Goal: Information Seeking & Learning: Learn about a topic

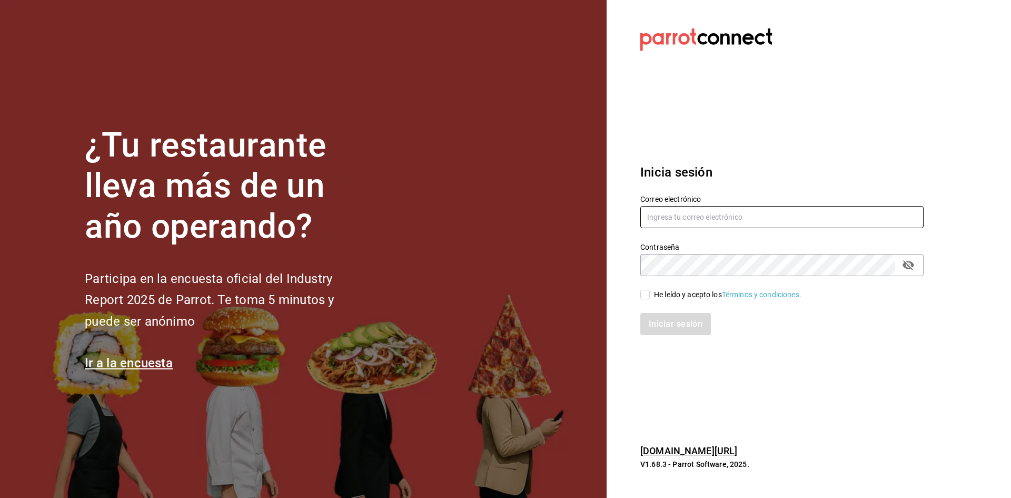
click at [673, 221] on input "text" at bounding box center [781, 217] width 283 height 22
type input "jose.galvez@grupo-galvez.com.mx"
click at [639, 297] on div "He leído y acepto los Términos y condiciones." at bounding box center [776, 288] width 296 height 24
click at [644, 295] on input "He leído y acepto los Términos y condiciones." at bounding box center [644, 294] width 9 height 9
checkbox input "true"
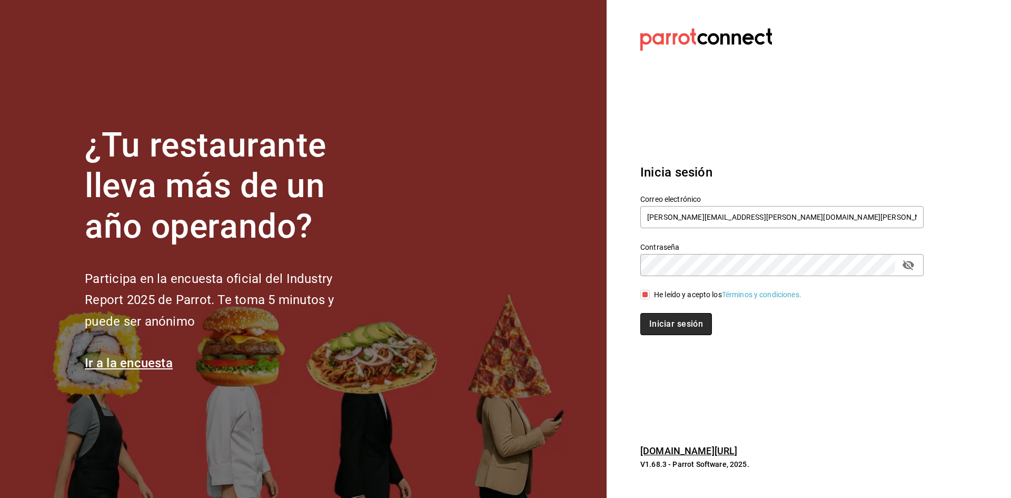
click at [677, 322] on button "Iniciar sesión" at bounding box center [676, 324] width 72 height 22
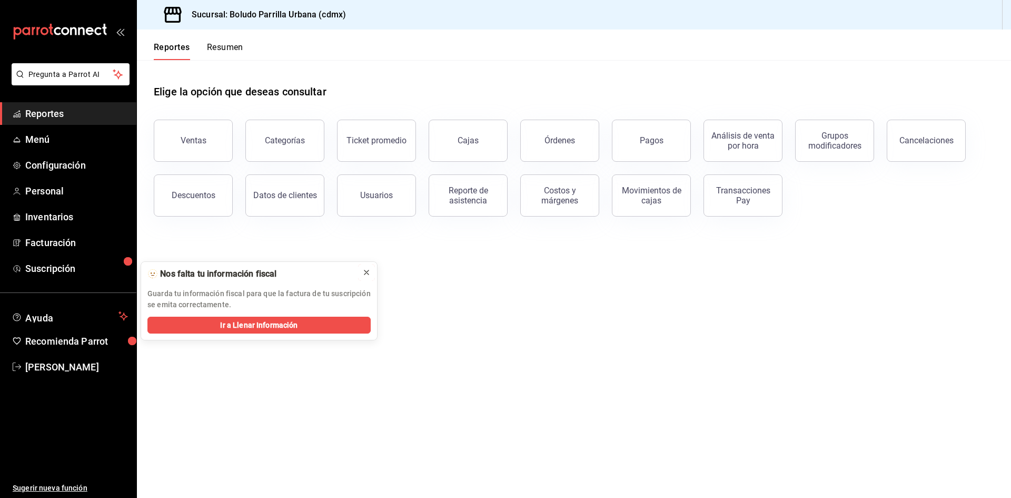
click at [367, 268] on div at bounding box center [366, 272] width 8 height 11
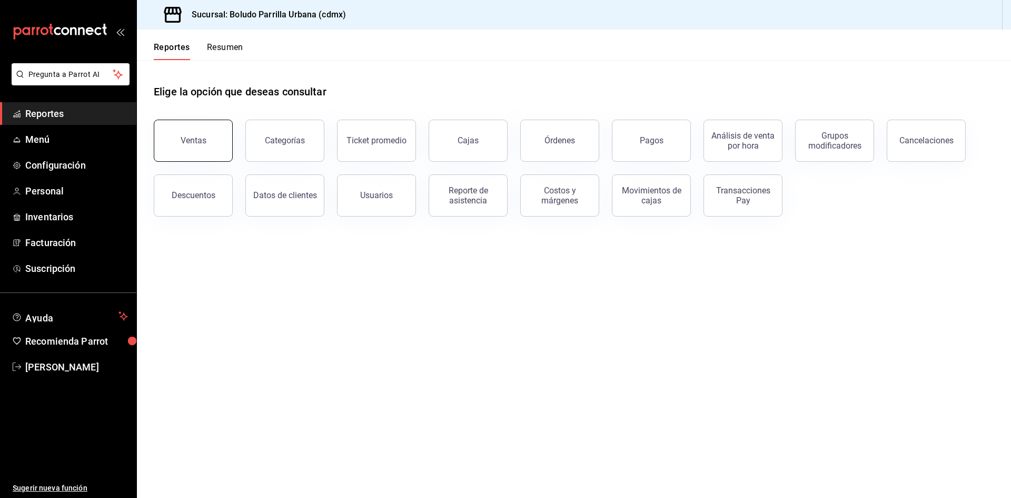
click at [223, 149] on button "Ventas" at bounding box center [193, 141] width 79 height 42
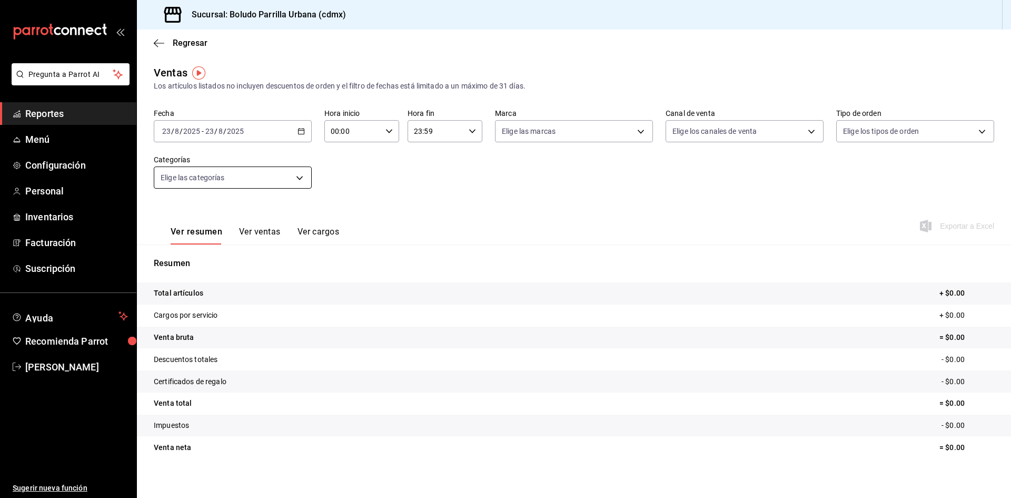
scroll to position [7, 0]
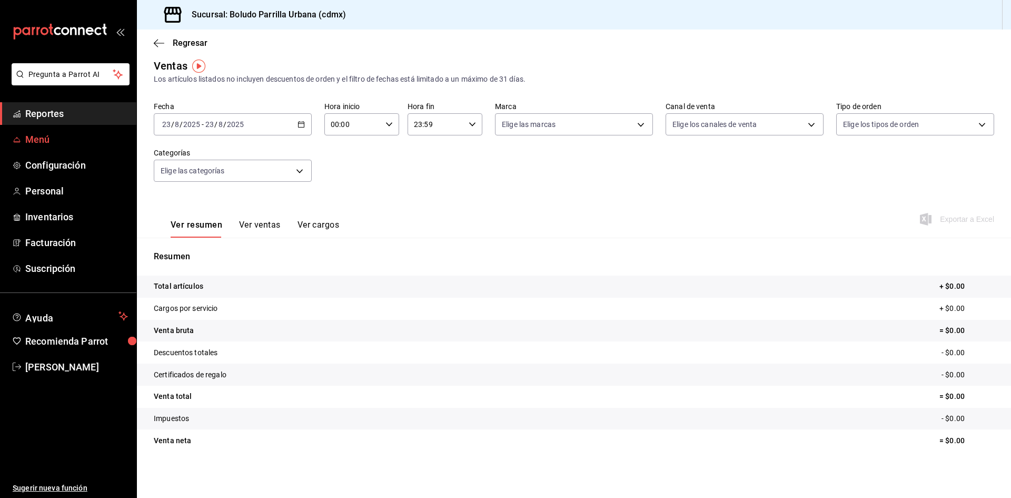
click at [61, 137] on span "Menú" at bounding box center [76, 139] width 103 height 14
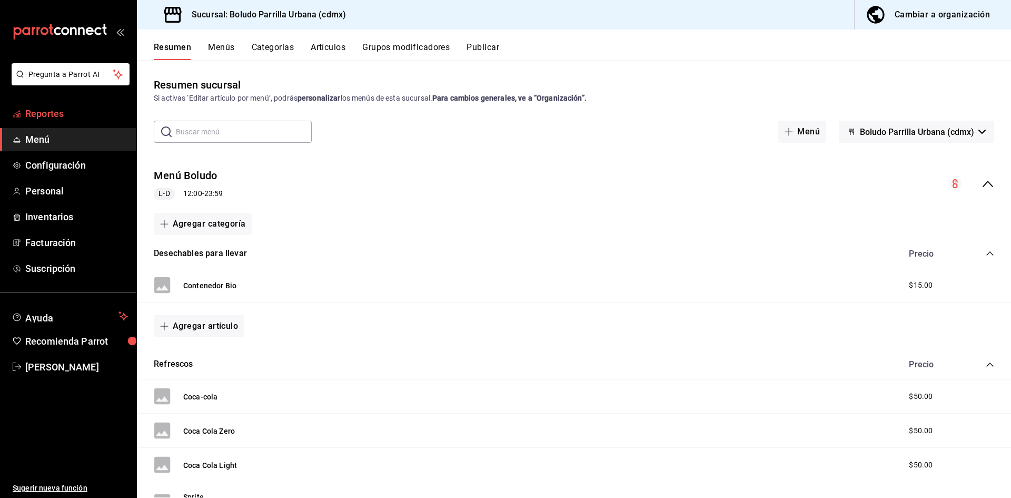
click at [47, 117] on span "Reportes" at bounding box center [76, 113] width 103 height 14
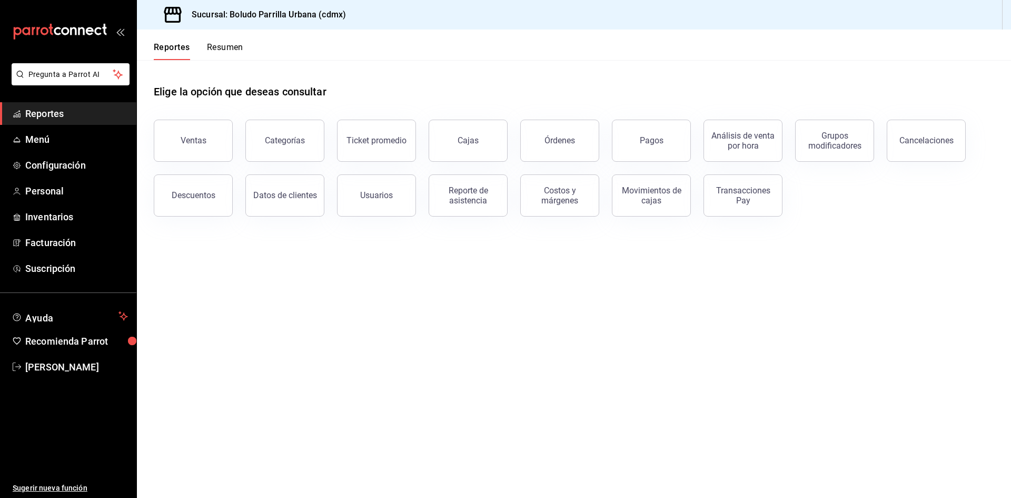
drag, startPoint x: 564, startPoint y: 150, endPoint x: 390, endPoint y: 173, distance: 175.4
click at [390, 173] on div "Ventas Categorías Ticket promedio Cajas Órdenes Pagos Análisis de venta por hor…" at bounding box center [567, 162] width 853 height 110
click at [370, 149] on button "Ticket promedio" at bounding box center [376, 141] width 79 height 42
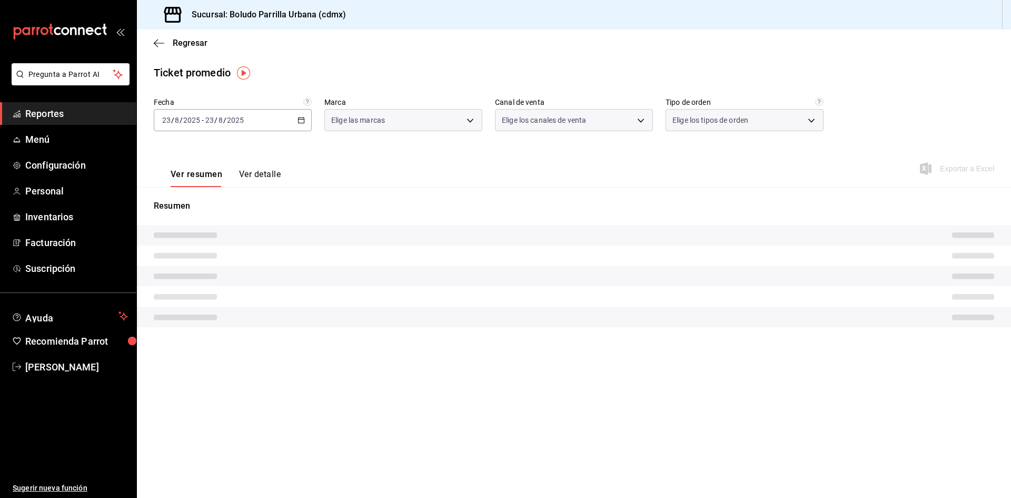
type input "533bc5ff-93dc-409b-97b1-0dec0b72c61d"
type input "PARROT,UBER_EATS,RAPPI,DIDI_FOOD,ONLINE"
type input "57172fb9-f721-46c4-b315-fac2ed5ac3c2,7ed14a75-9750-43d9-9bbf-4c4042ce9313,EXTER…"
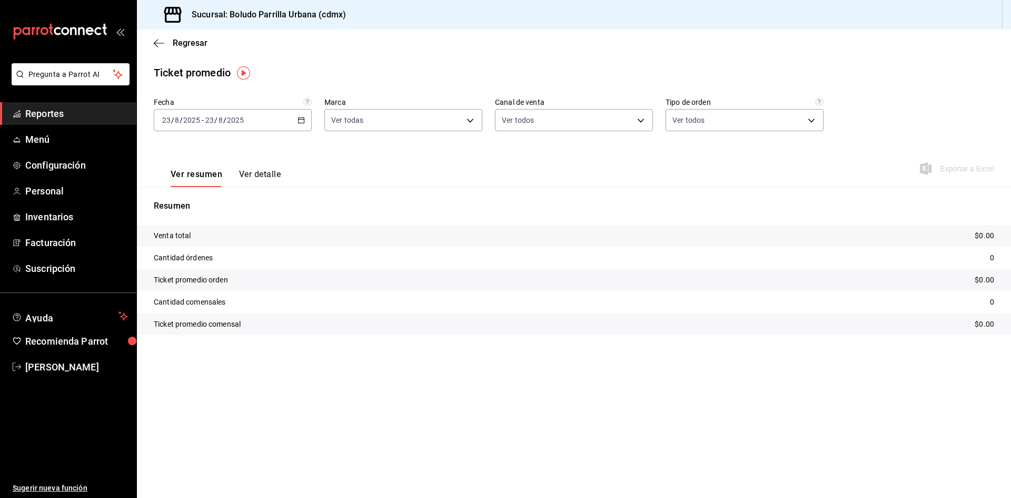
click at [309, 108] on div "Fecha [DATE] [DATE] - [DATE] [DATE]" at bounding box center [233, 114] width 158 height 34
click at [306, 114] on div "[DATE] [DATE] - [DATE] [DATE]" at bounding box center [233, 120] width 158 height 22
click at [205, 221] on span "Mes actual" at bounding box center [204, 223] width 82 height 11
click at [173, 44] on span "Regresar" at bounding box center [190, 43] width 35 height 10
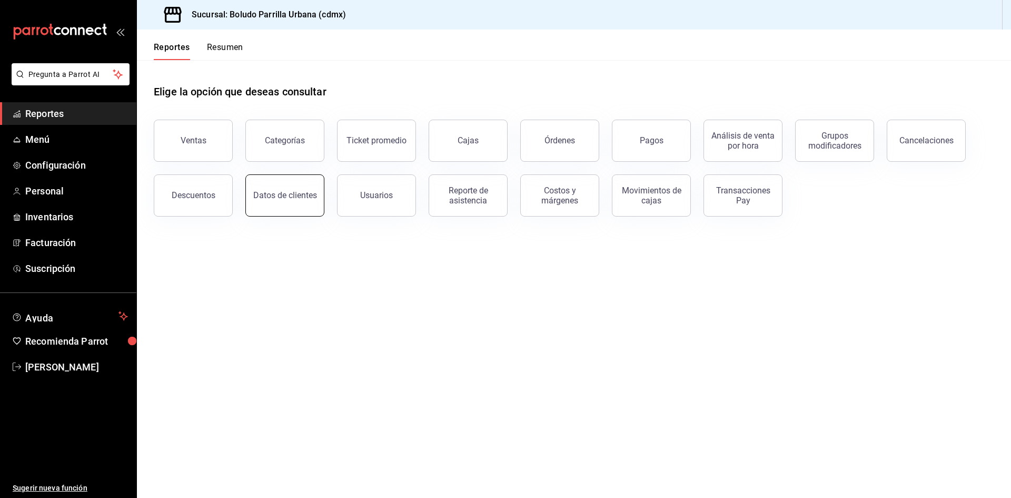
click at [282, 186] on button "Datos de clientes" at bounding box center [284, 195] width 79 height 42
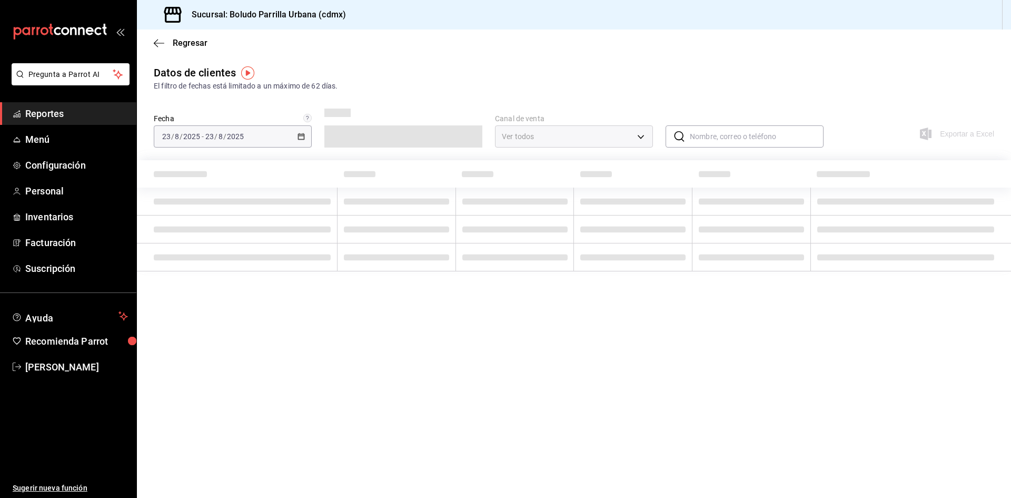
type input "PARROT,DIDI_FOOD,ONLINE"
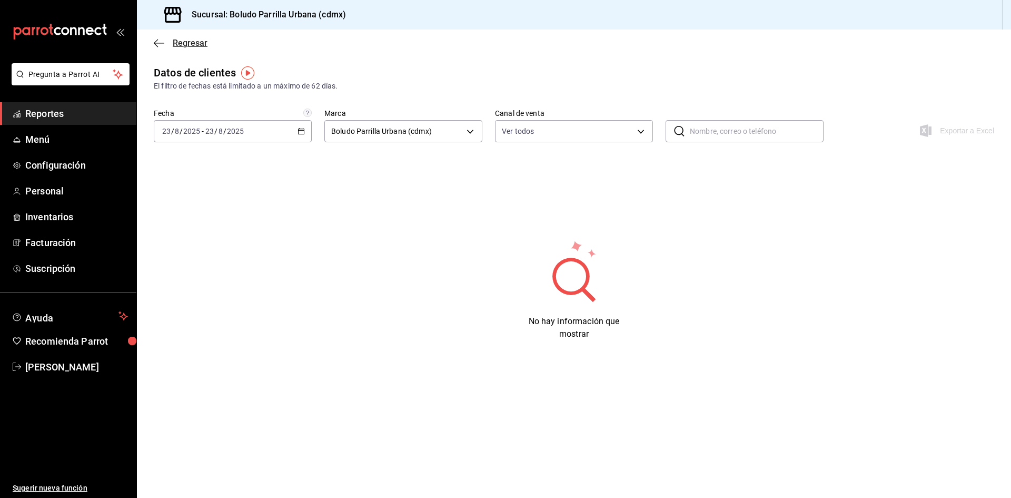
click at [159, 42] on icon "button" at bounding box center [159, 42] width 11 height 9
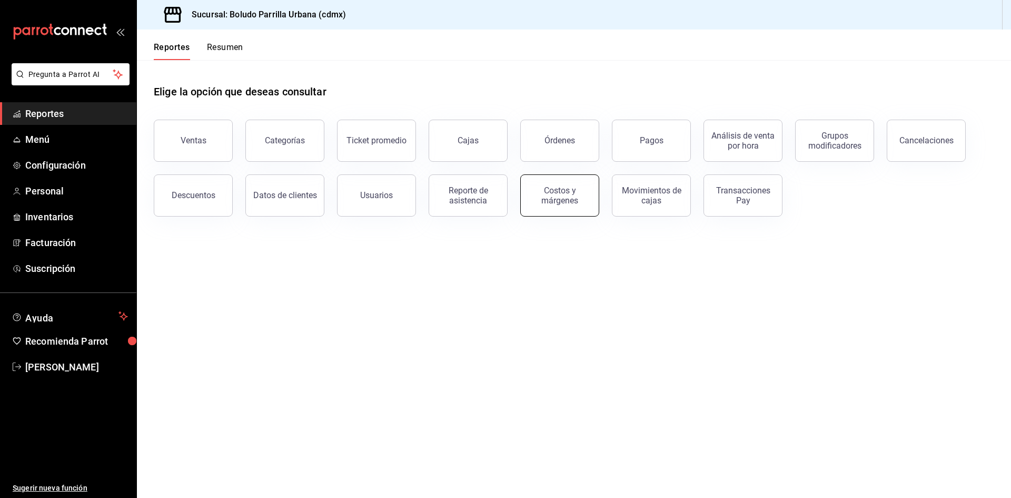
click at [538, 210] on button "Costos y márgenes" at bounding box center [559, 195] width 79 height 42
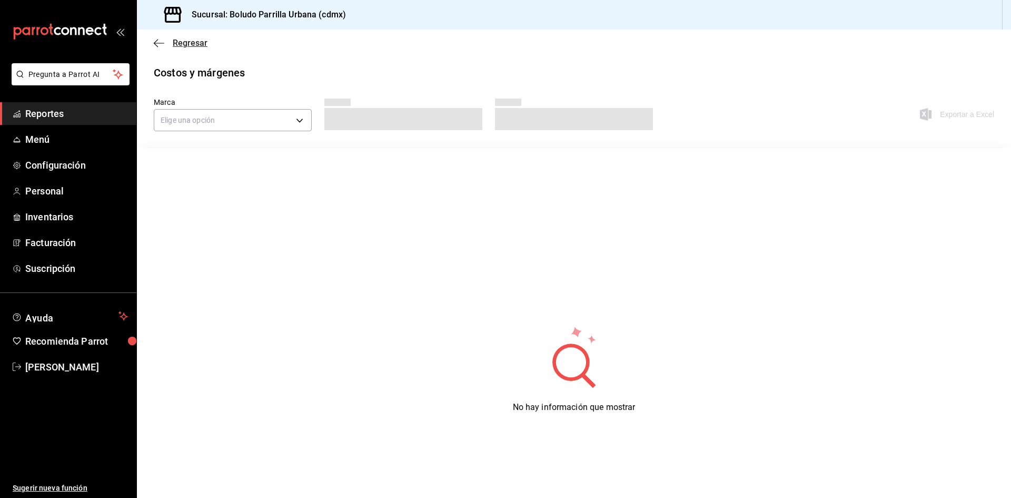
click at [159, 39] on icon "button" at bounding box center [159, 42] width 11 height 9
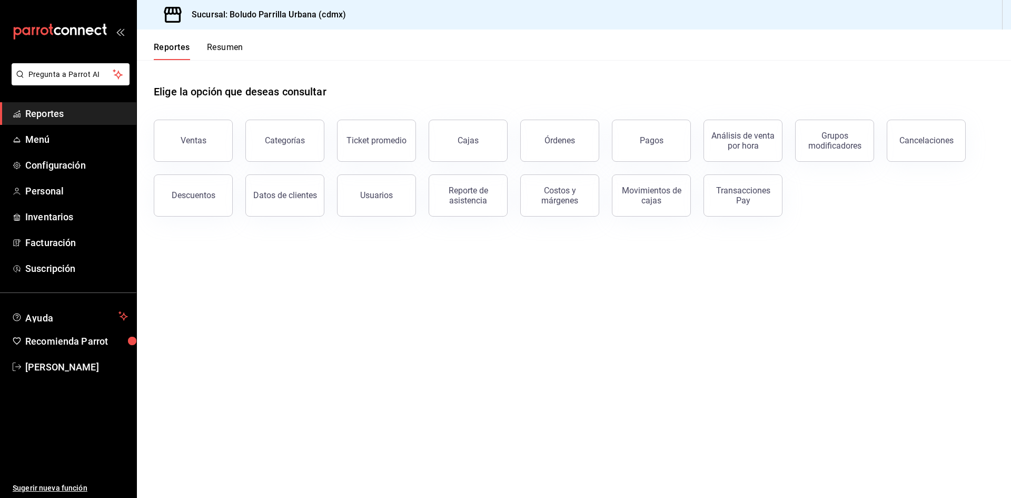
click at [758, 164] on div "Transacciones Pay" at bounding box center [737, 189] width 92 height 55
click at [742, 146] on div "Análisis de venta por hora" at bounding box center [742, 141] width 65 height 20
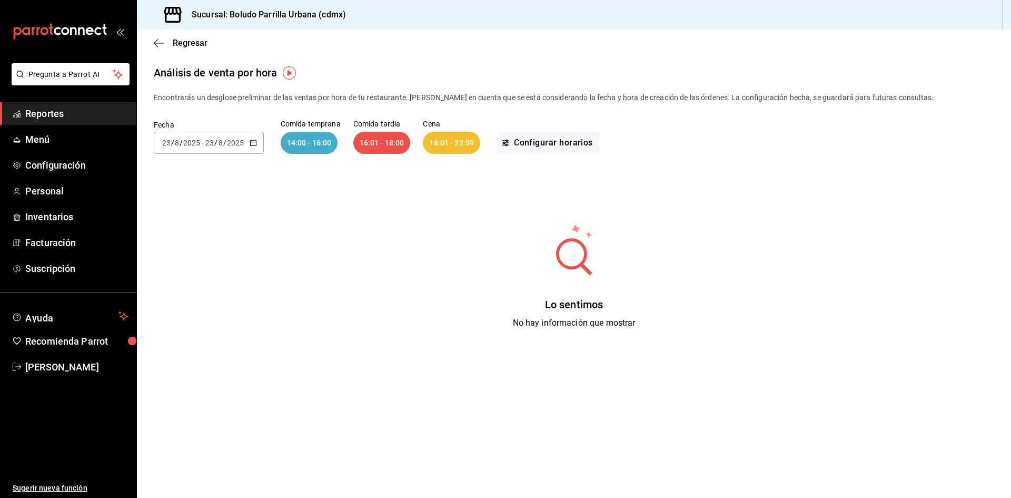
click at [551, 131] on div "Fecha [DATE] [DATE] - [DATE] [DATE] Comida temprana 14:00 - 16:00 Comida tardia…" at bounding box center [574, 136] width 841 height 67
click at [548, 145] on button "Configurar horarios" at bounding box center [548, 143] width 102 height 22
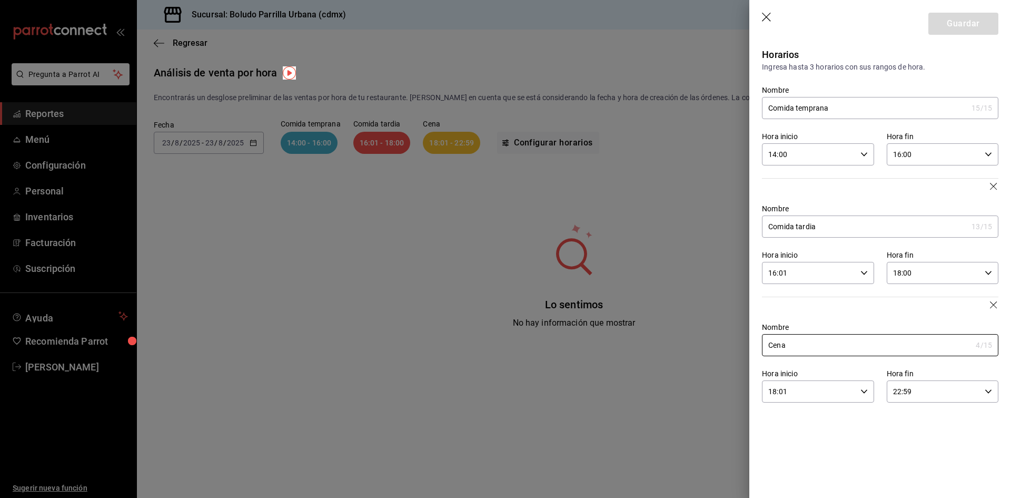
click at [864, 156] on \(Stroke\) "button" at bounding box center [864, 154] width 6 height 4
click at [792, 223] on button "13" at bounding box center [790, 227] width 52 height 21
type input "13:00"
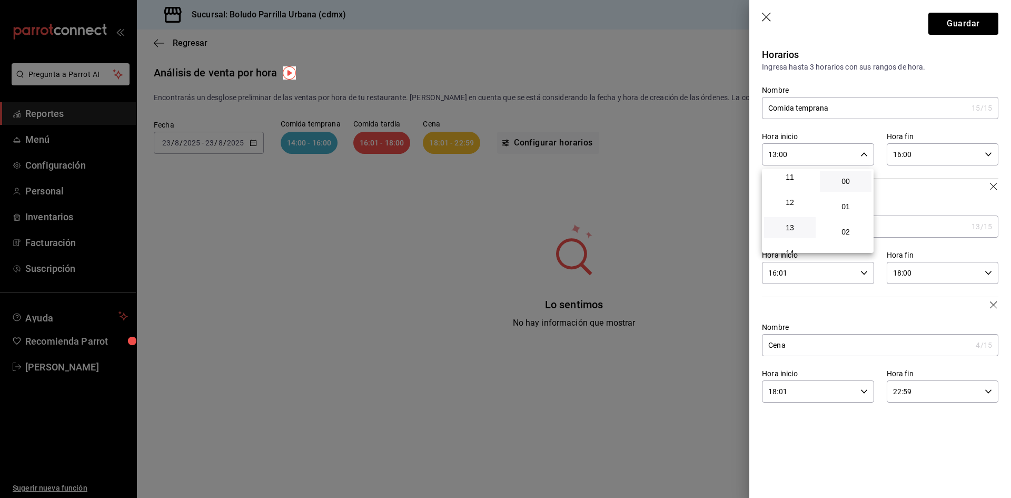
click at [916, 193] on div at bounding box center [505, 249] width 1011 height 498
drag, startPoint x: 831, startPoint y: 109, endPoint x: 798, endPoint y: 112, distance: 33.3
click at [798, 112] on input "Comida temprana" at bounding box center [864, 107] width 205 height 21
type input "Comida"
click at [827, 221] on input "Comida tardia" at bounding box center [864, 226] width 205 height 21
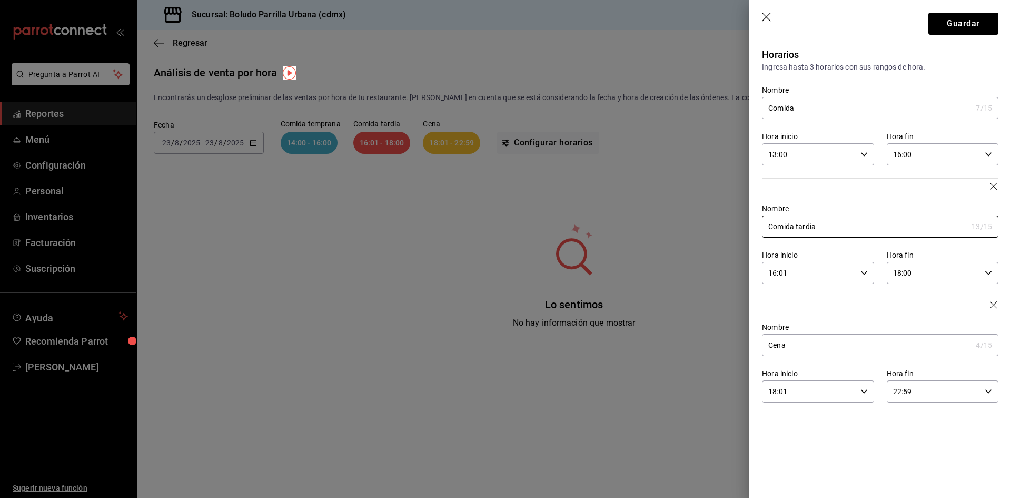
drag, startPoint x: 828, startPoint y: 222, endPoint x: 699, endPoint y: 225, distance: 128.5
click at [699, 225] on div "Guardar Horarios Ingresa hasta 3 horarios con sus rangos de hora. Nombre Comida…" at bounding box center [505, 249] width 1011 height 498
type input "[PERSON_NAME]"
click at [925, 275] on input "18:00" at bounding box center [934, 272] width 94 height 21
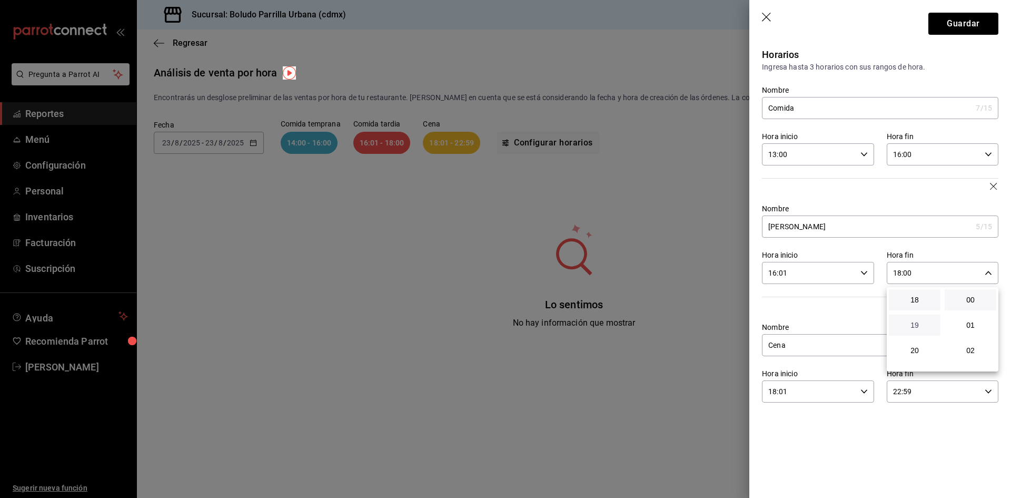
click at [921, 321] on span "19" at bounding box center [914, 325] width 39 height 8
type input "19:00"
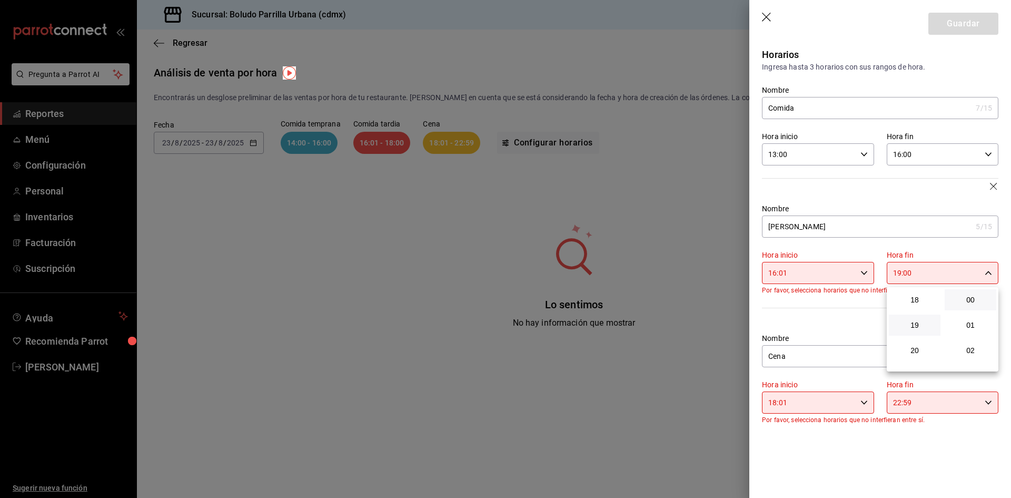
click at [809, 378] on div at bounding box center [505, 249] width 1011 height 498
click at [852, 407] on input "18:01" at bounding box center [809, 402] width 94 height 21
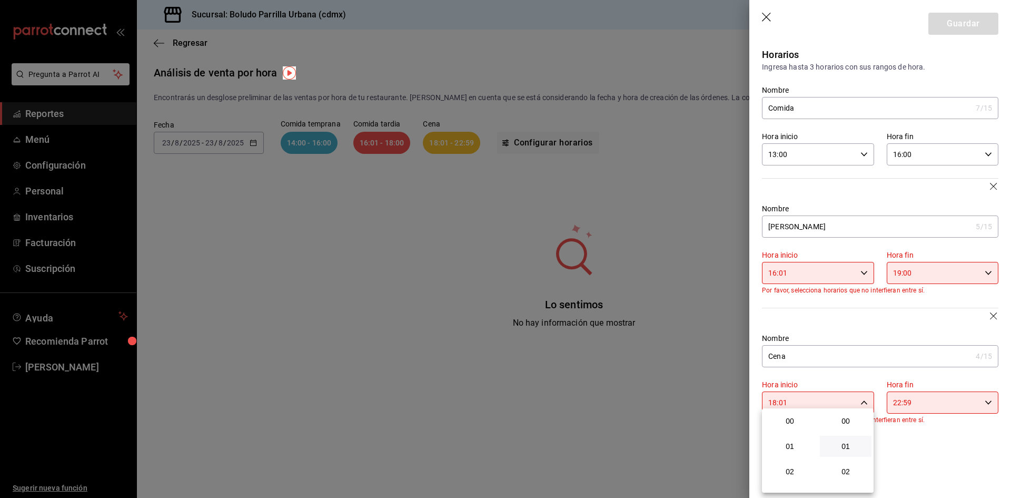
scroll to position [25, 0]
click at [797, 452] on button "19" at bounding box center [790, 446] width 52 height 21
type input "19:01"
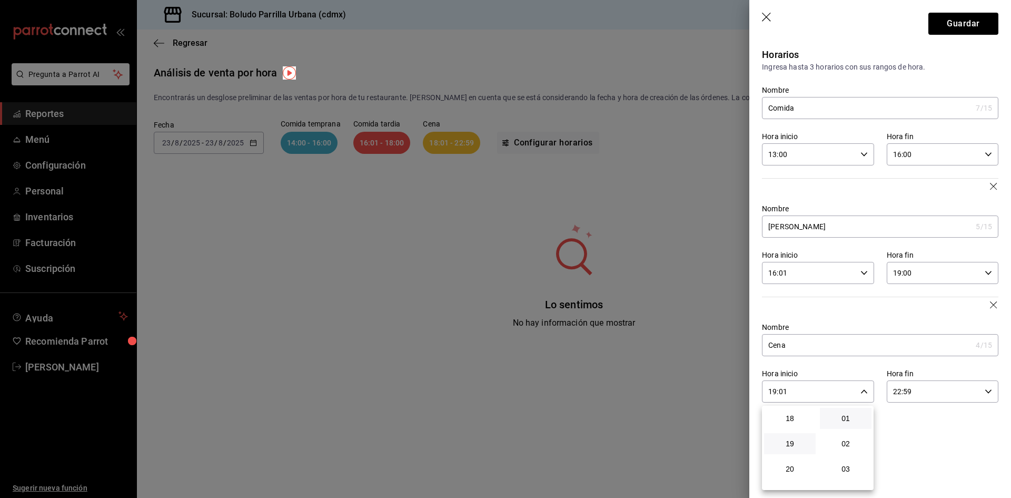
click at [928, 441] on div at bounding box center [505, 249] width 1011 height 498
click at [955, 25] on button "Guardar" at bounding box center [964, 24] width 70 height 22
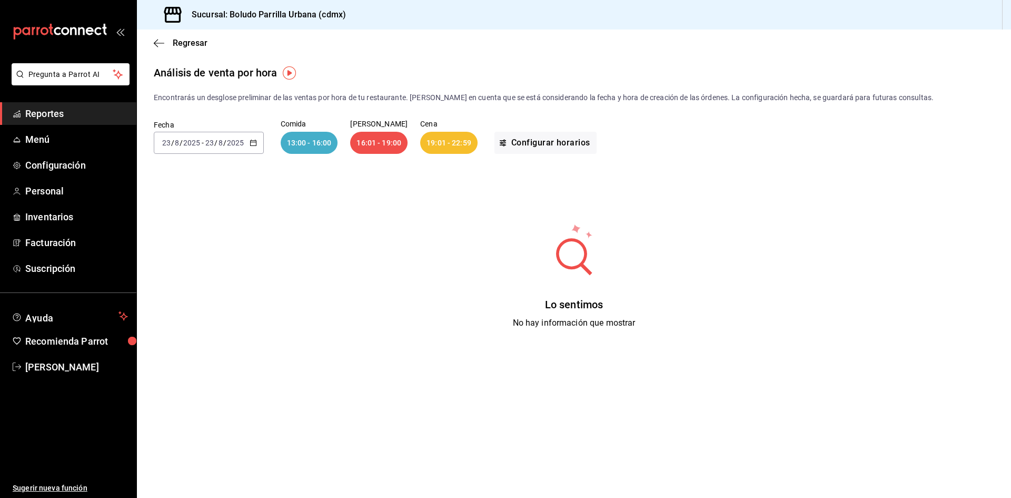
click at [253, 142] on icon "button" at bounding box center [253, 142] width 7 height 7
click at [219, 226] on span "Semana actual" at bounding box center [204, 221] width 82 height 11
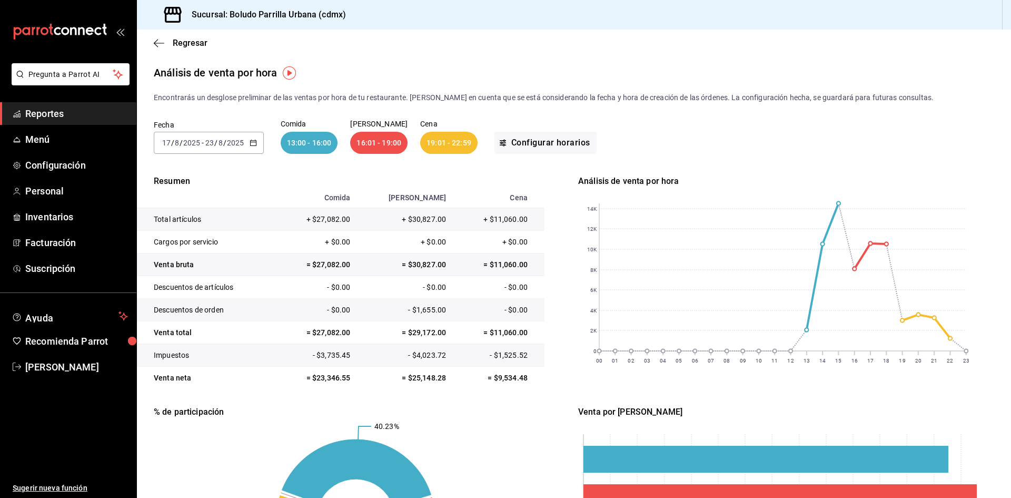
click at [256, 144] on div "[DATE] [DATE] - [DATE] [DATE]" at bounding box center [209, 143] width 110 height 22
click at [208, 268] on span "Año actual" at bounding box center [204, 269] width 82 height 11
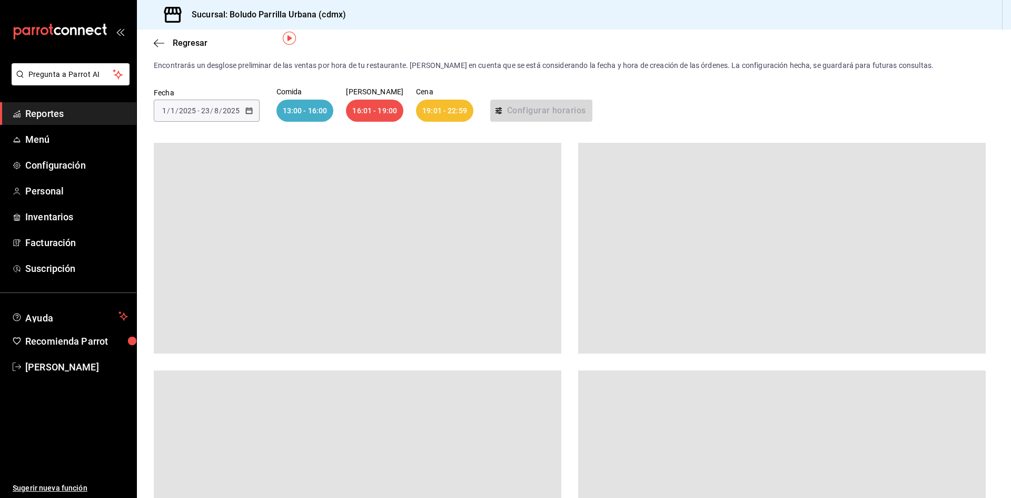
scroll to position [35, 0]
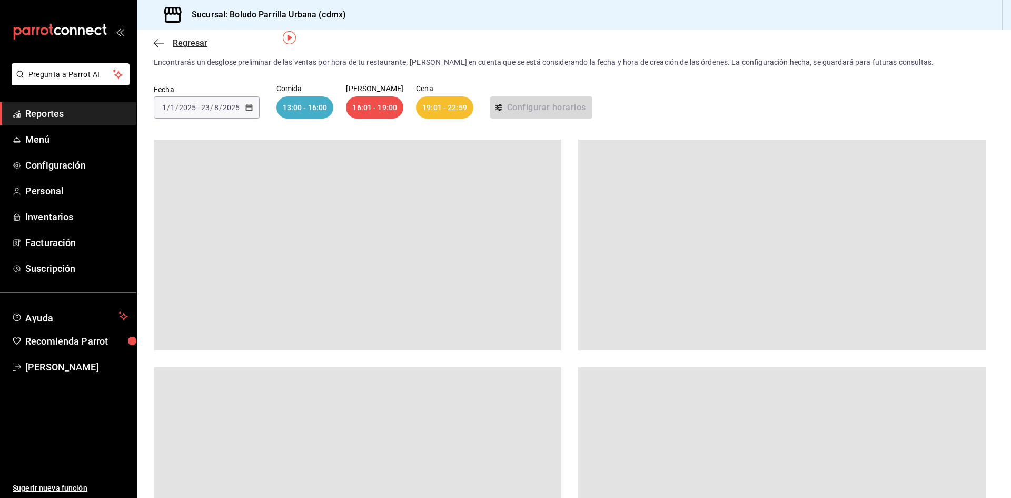
click at [163, 45] on icon "button" at bounding box center [159, 42] width 11 height 9
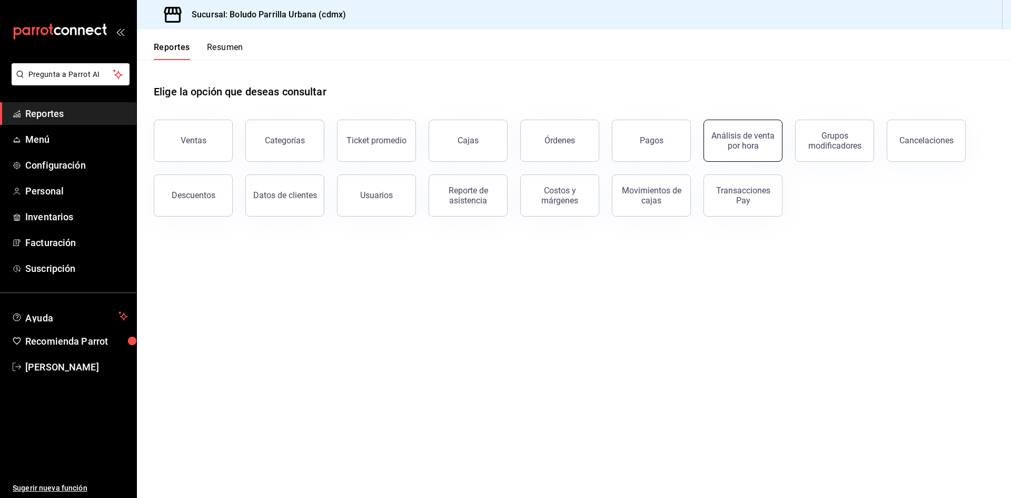
click at [722, 140] on div "Análisis de venta por hora" at bounding box center [742, 141] width 65 height 20
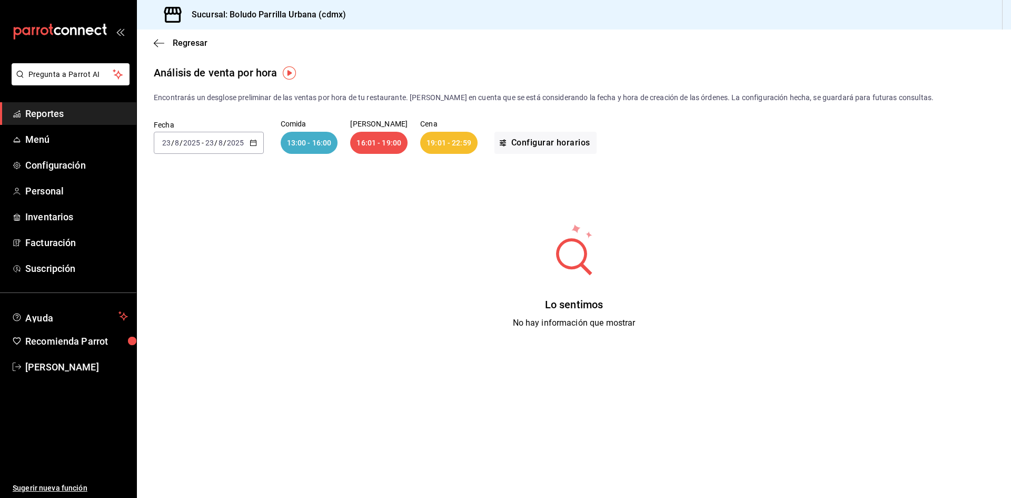
click at [258, 145] on div "[DATE] [DATE] - [DATE] [DATE]" at bounding box center [209, 143] width 110 height 22
click at [212, 242] on span "Mes actual" at bounding box center [204, 245] width 82 height 11
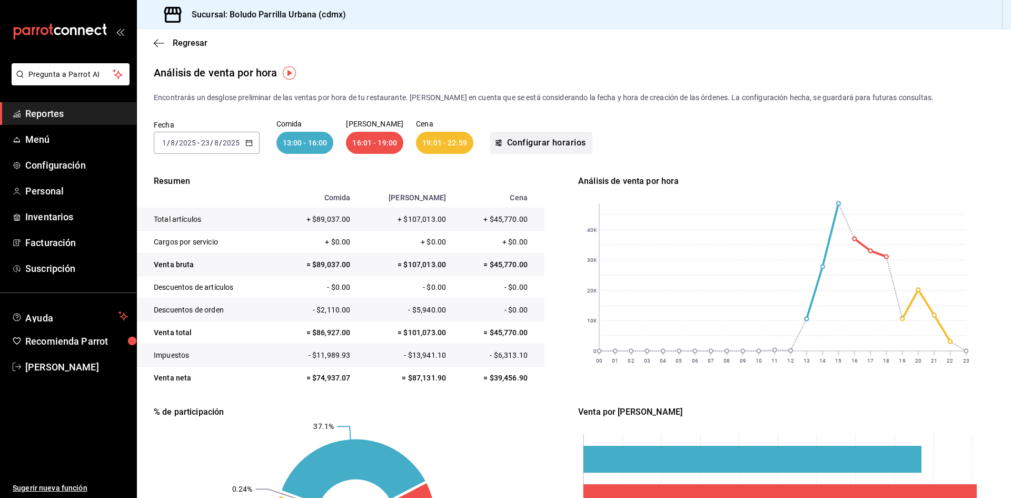
click at [545, 146] on button "Configurar horarios" at bounding box center [541, 143] width 102 height 22
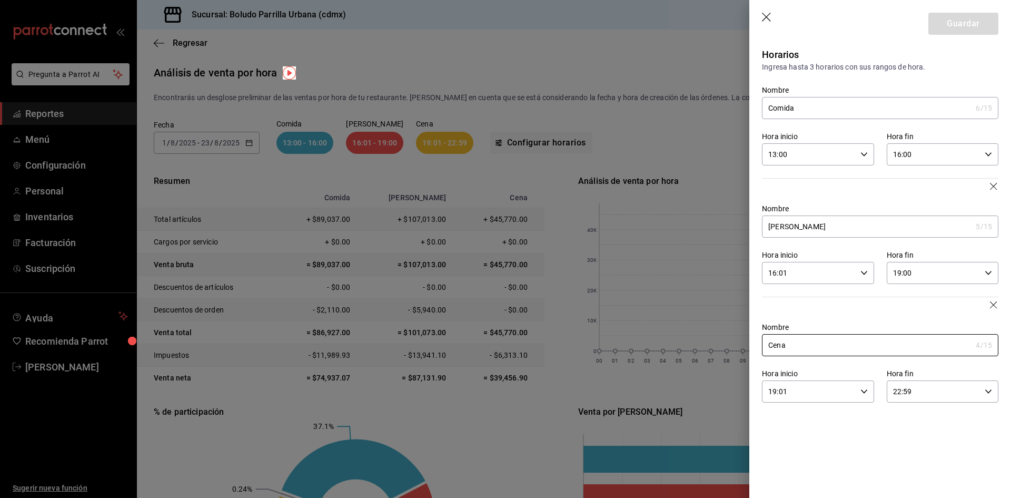
click at [703, 271] on div at bounding box center [505, 249] width 1011 height 498
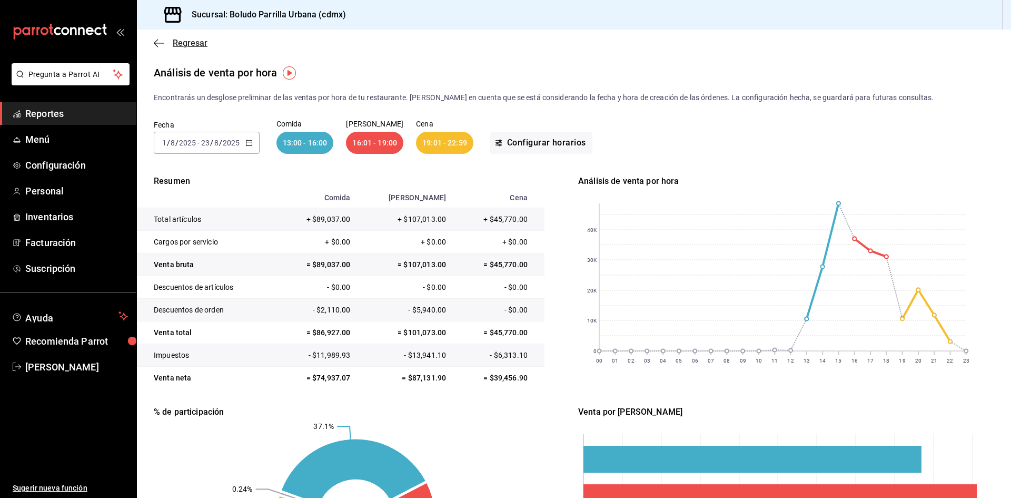
click at [157, 45] on icon "button" at bounding box center [156, 43] width 4 height 8
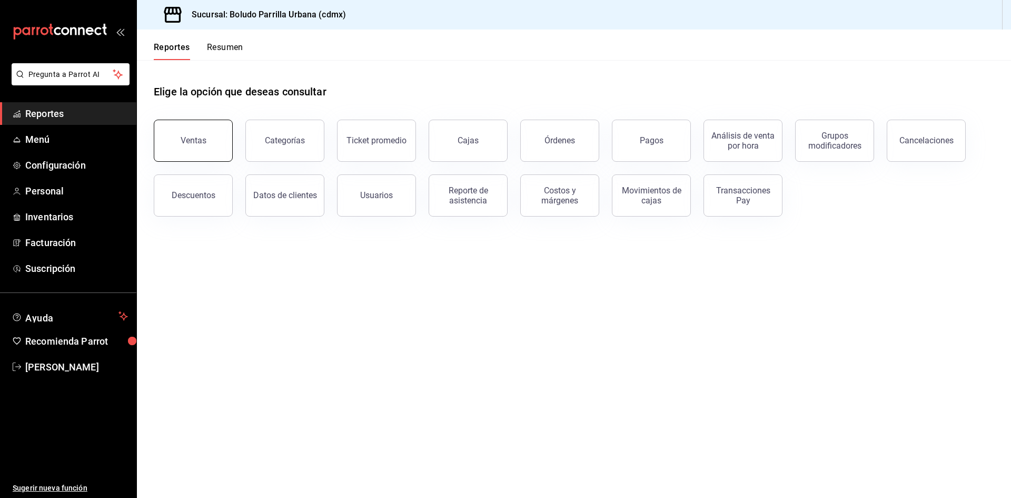
click at [186, 146] on button "Ventas" at bounding box center [193, 141] width 79 height 42
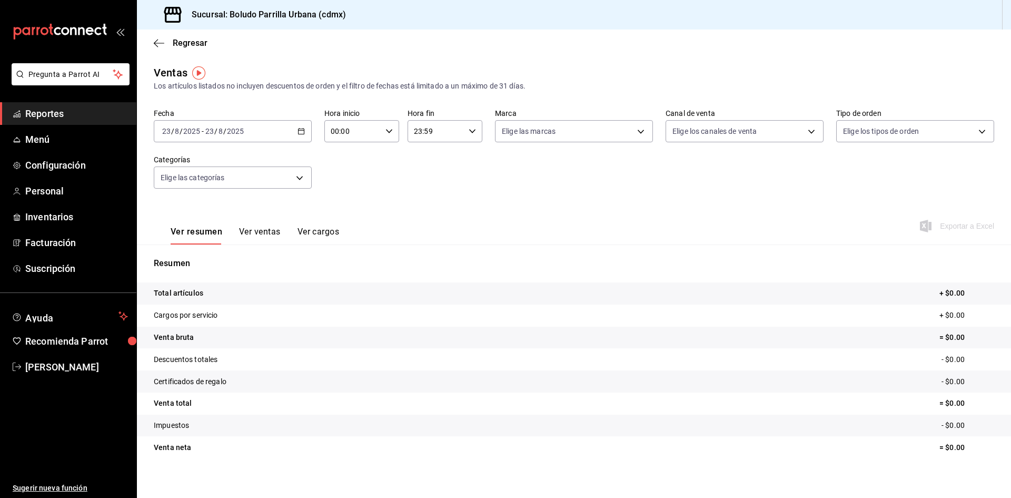
click at [268, 232] on button "Ver ventas" at bounding box center [260, 235] width 42 height 18
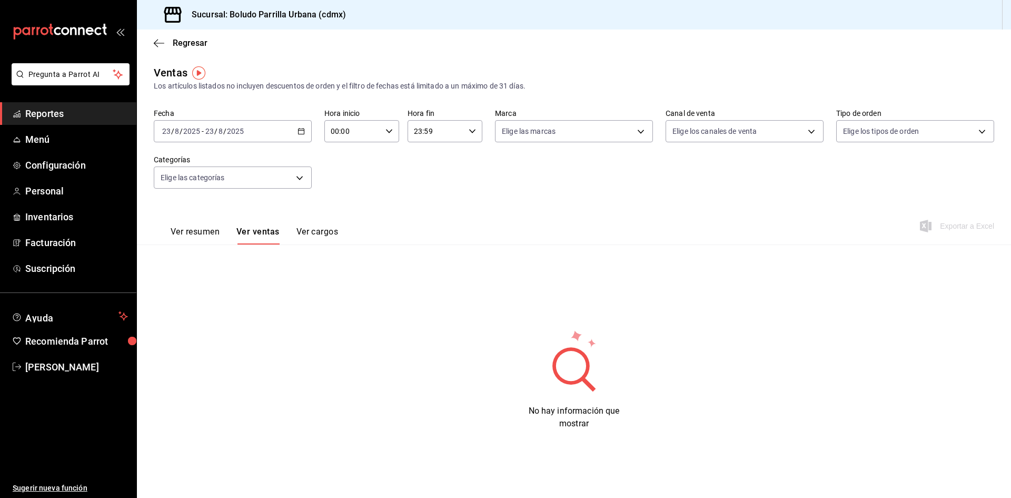
click at [302, 136] on div "[DATE] [DATE] - [DATE] [DATE]" at bounding box center [233, 131] width 158 height 22
click at [214, 160] on span "Hoy" at bounding box center [204, 162] width 82 height 11
click at [576, 142] on body "Pregunta a Parrot AI Reportes Menú Configuración Personal Inventarios Facturaci…" at bounding box center [505, 249] width 1011 height 498
click at [505, 165] on label at bounding box center [509, 171] width 14 height 15
click at [505, 167] on input "checkbox" at bounding box center [506, 171] width 9 height 9
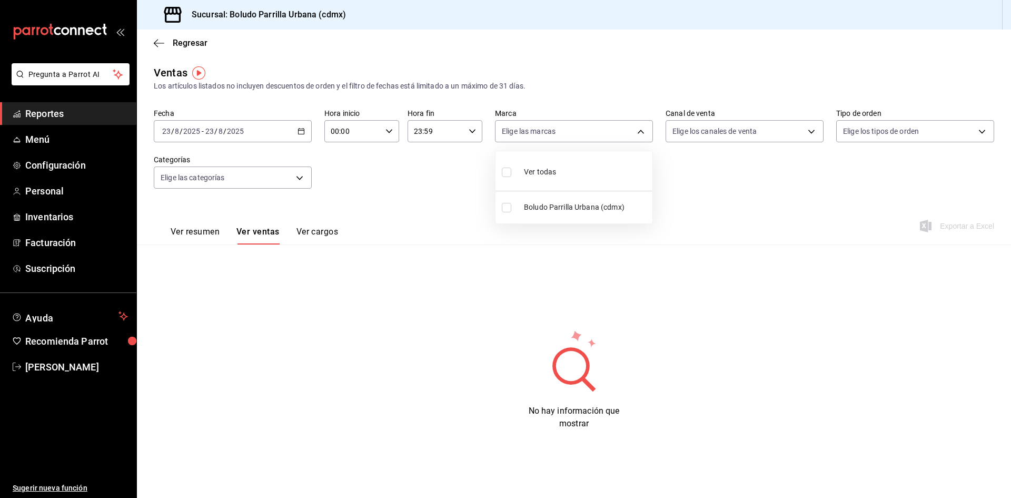
checkbox input "false"
click at [149, 40] on div at bounding box center [505, 249] width 1011 height 498
click at [151, 41] on div "Regresar" at bounding box center [574, 42] width 874 height 27
click at [154, 43] on icon "button" at bounding box center [156, 43] width 4 height 8
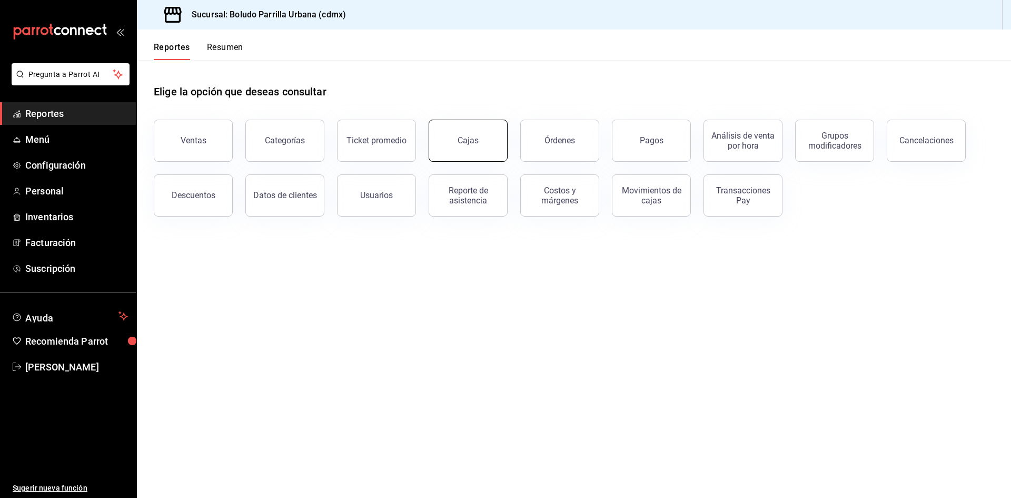
click at [468, 153] on button "Cajas" at bounding box center [468, 141] width 79 height 42
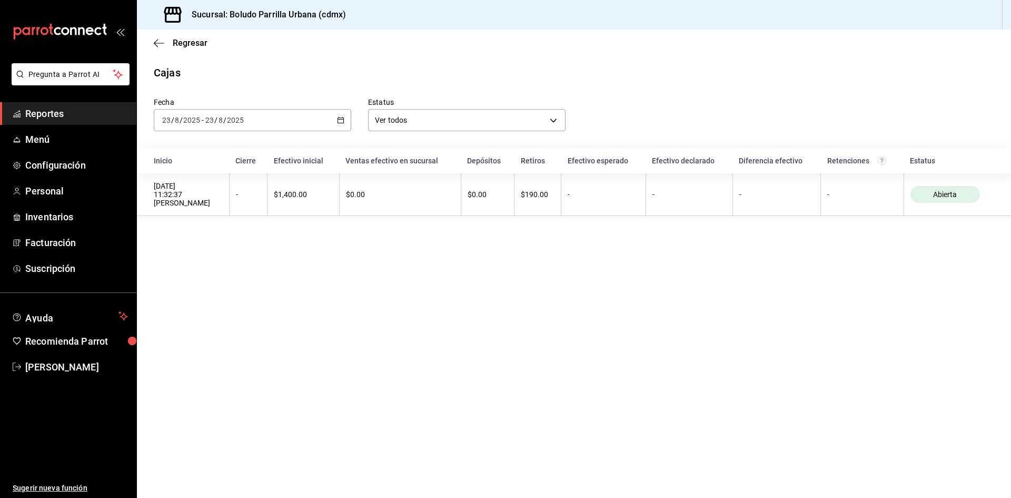
click at [335, 124] on div "[DATE] [DATE] - [DATE] [DATE]" at bounding box center [253, 120] width 198 height 22
click at [158, 42] on icon "button" at bounding box center [159, 42] width 11 height 9
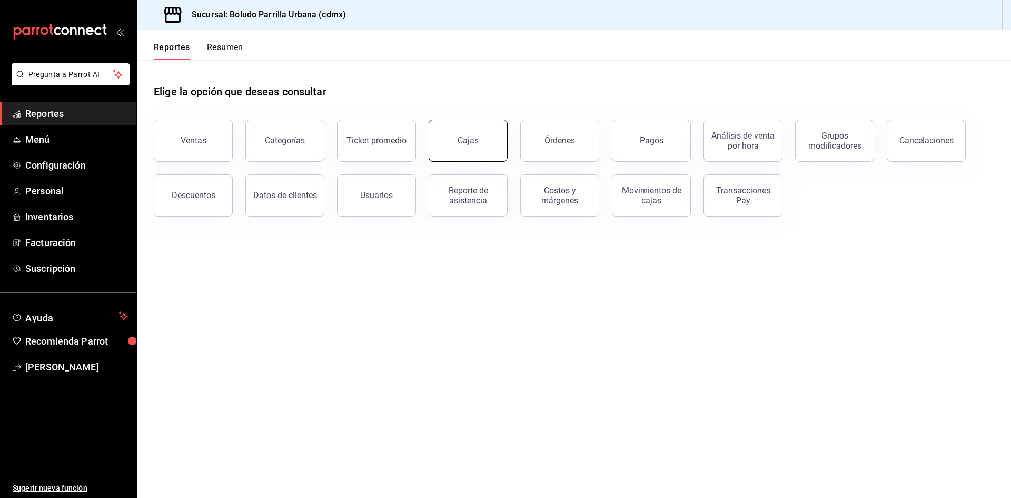
click at [461, 142] on div "Cajas" at bounding box center [468, 140] width 21 height 10
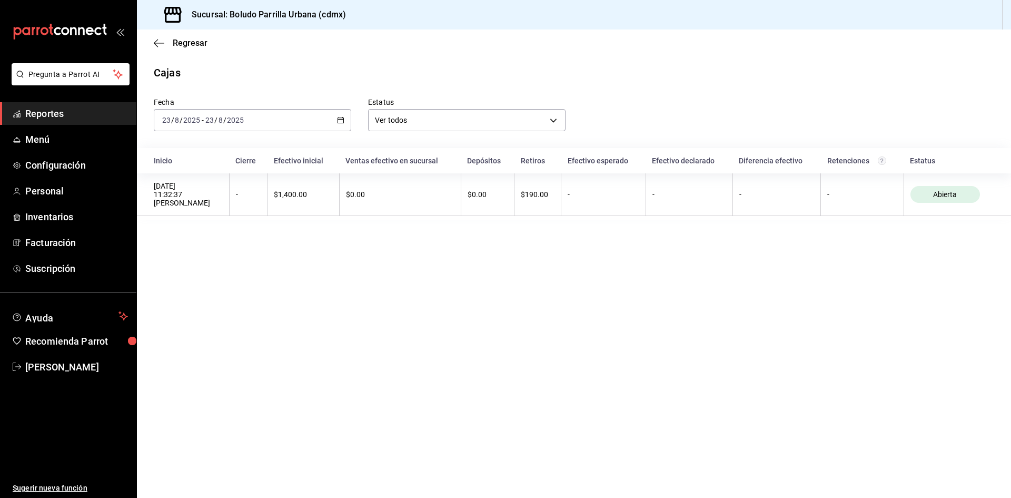
click at [340, 123] on \(Stroke\) "button" at bounding box center [341, 120] width 6 height 6
click at [208, 201] on span "Semana actual" at bounding box center [204, 199] width 82 height 11
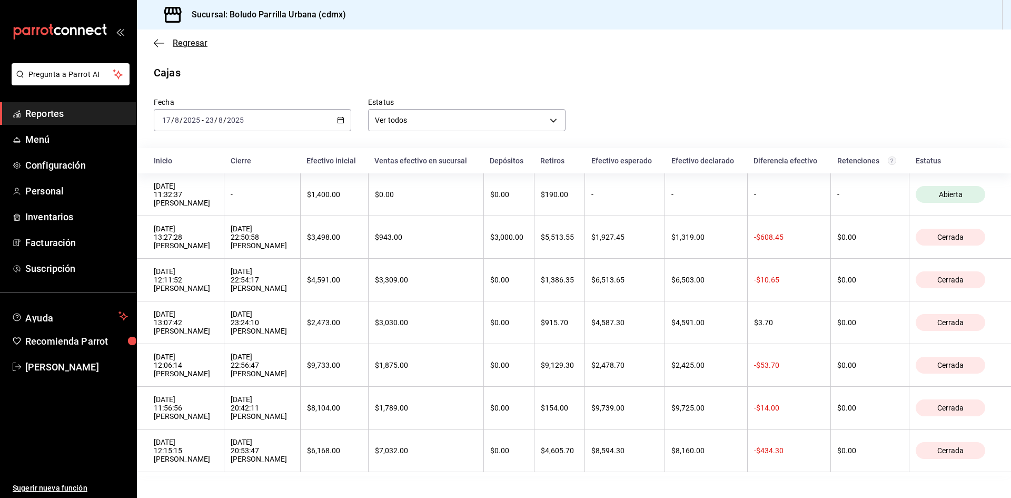
click at [159, 39] on icon "button" at bounding box center [159, 42] width 11 height 9
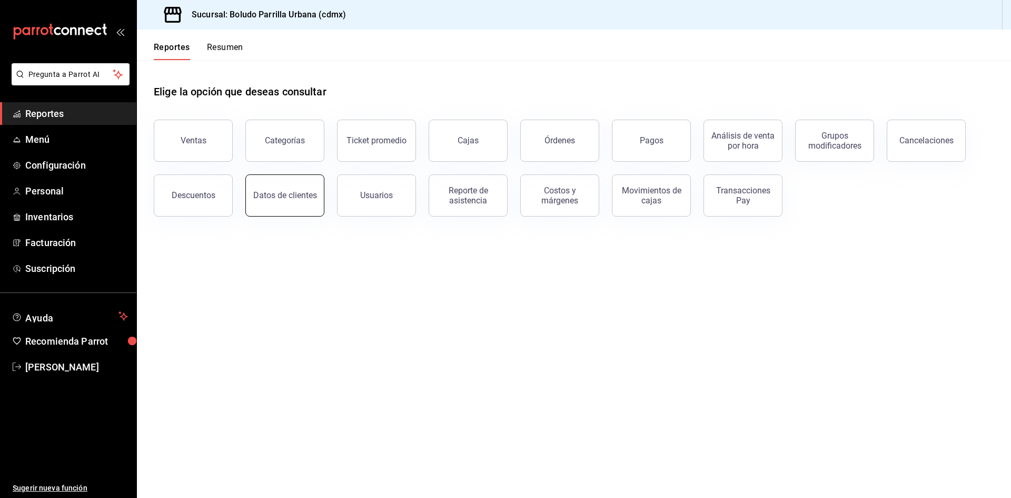
click at [282, 199] on div "Datos de clientes" at bounding box center [285, 195] width 64 height 10
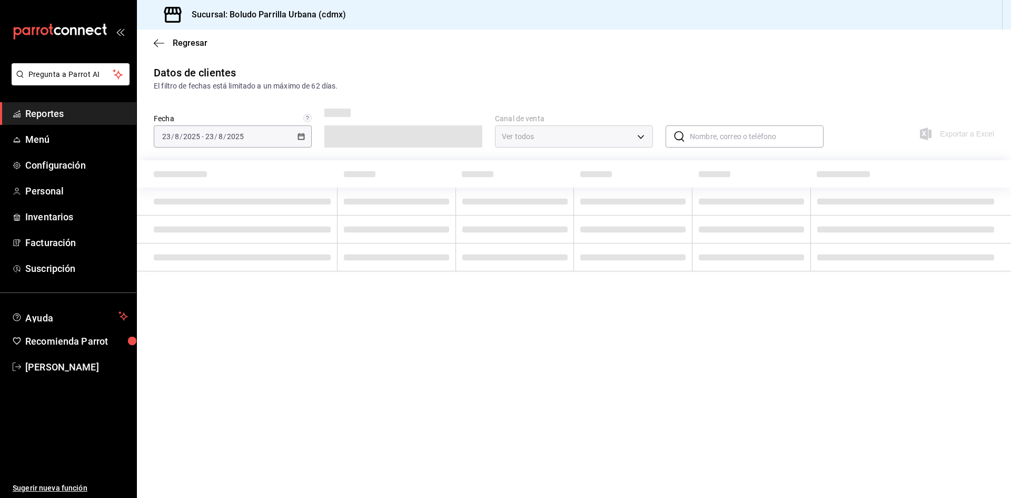
type input "PARROT,DIDI_FOOD,ONLINE"
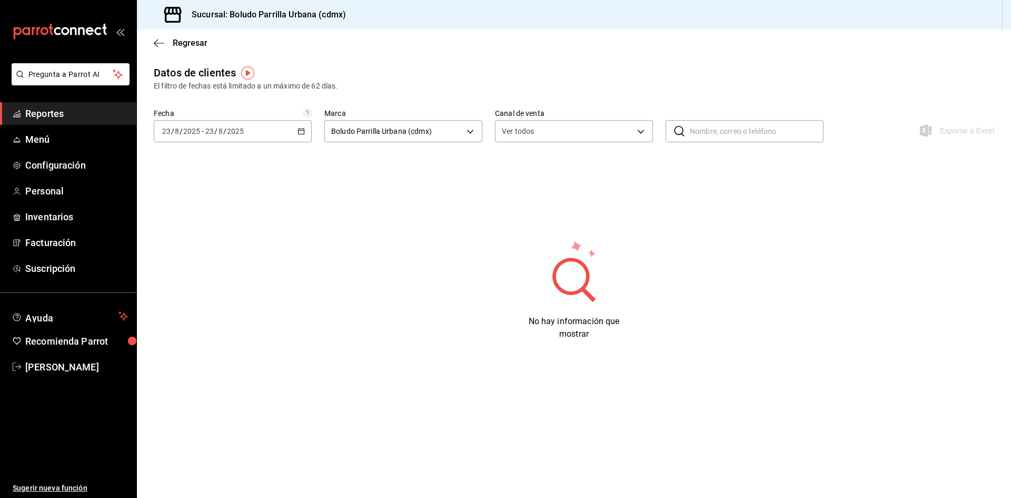
click at [243, 75] on img "button" at bounding box center [247, 72] width 13 height 13
click at [241, 117] on span "Ir a video" at bounding box center [247, 117] width 31 height 11
click at [164, 44] on icon "button" at bounding box center [159, 42] width 11 height 9
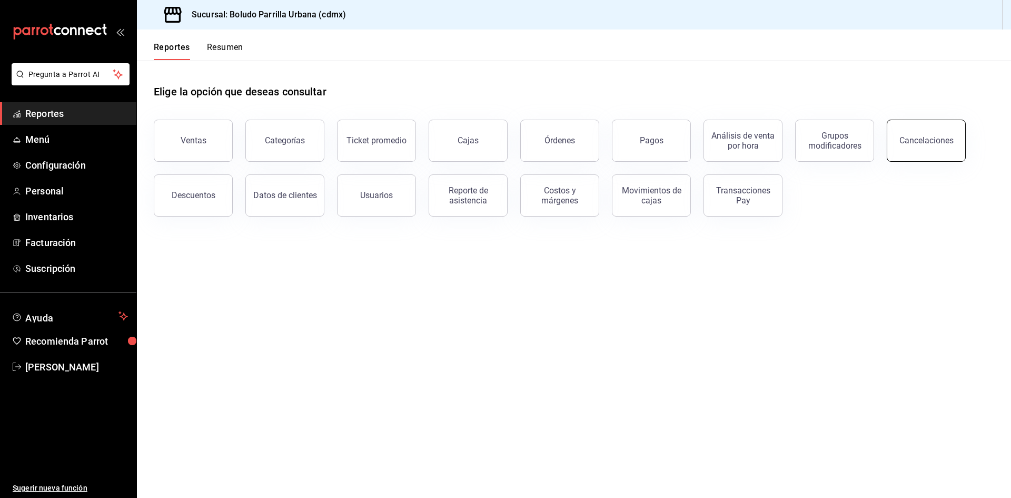
click at [913, 148] on button "Cancelaciones" at bounding box center [926, 141] width 79 height 42
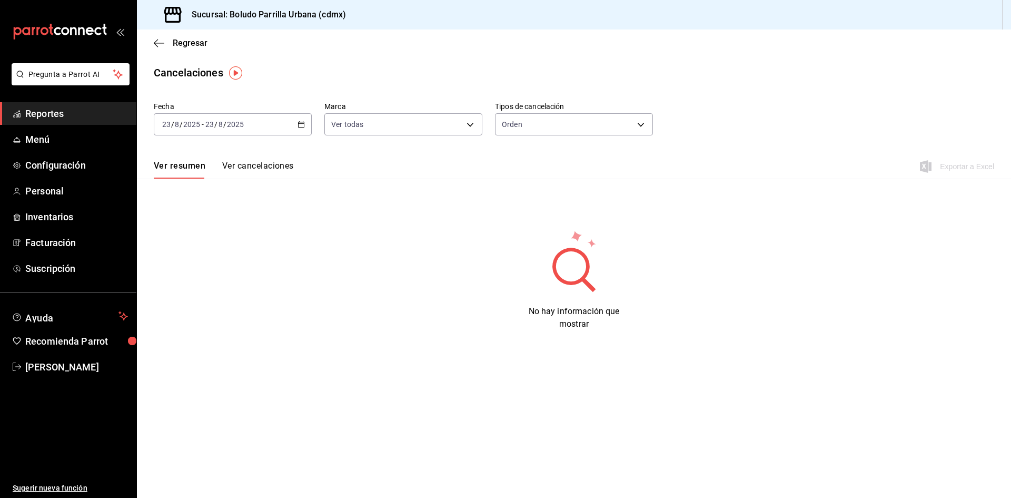
click at [300, 121] on icon "button" at bounding box center [301, 124] width 7 height 7
click at [192, 203] on span "Semana actual" at bounding box center [204, 203] width 82 height 11
click at [161, 41] on icon "button" at bounding box center [159, 42] width 11 height 9
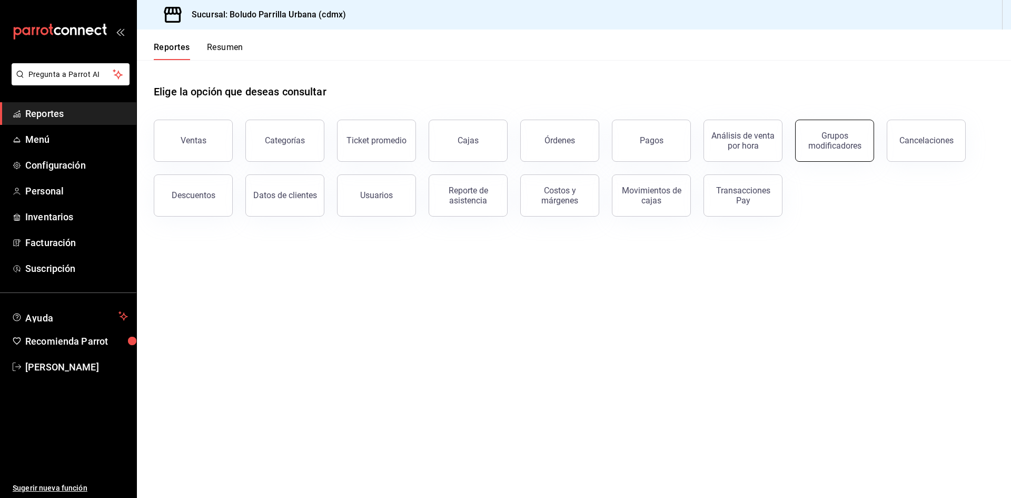
click at [822, 154] on button "Grupos modificadores" at bounding box center [834, 141] width 79 height 42
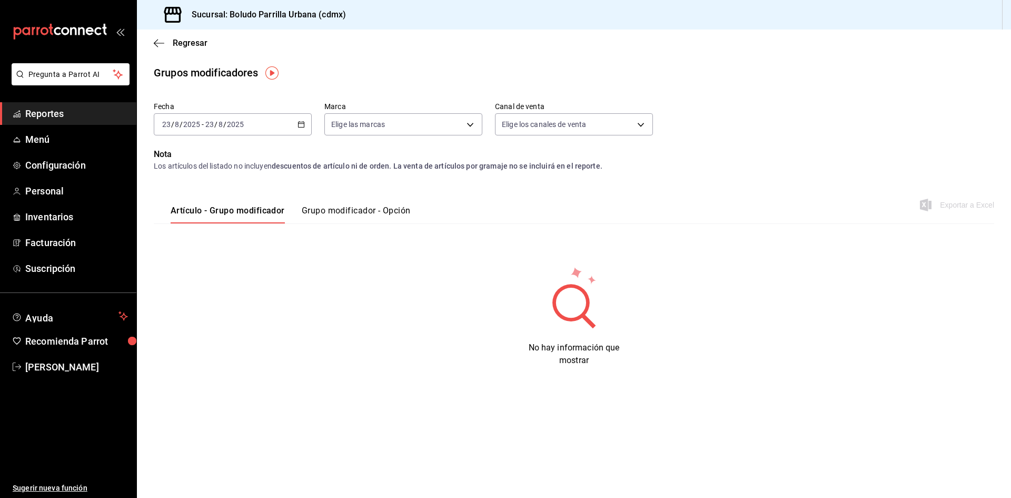
click at [35, 125] on ul "Reportes Menú Configuración Personal Inventarios Facturación Suscripción" at bounding box center [68, 190] width 136 height 177
click at [37, 141] on span "Menú" at bounding box center [76, 139] width 103 height 14
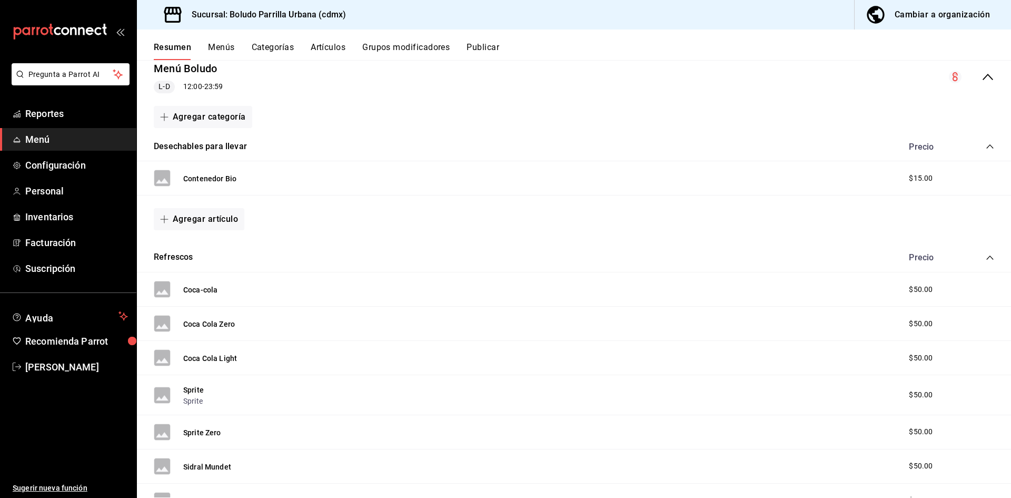
scroll to position [107, 0]
click at [334, 293] on div "Coca-cola $50.00" at bounding box center [574, 289] width 874 height 34
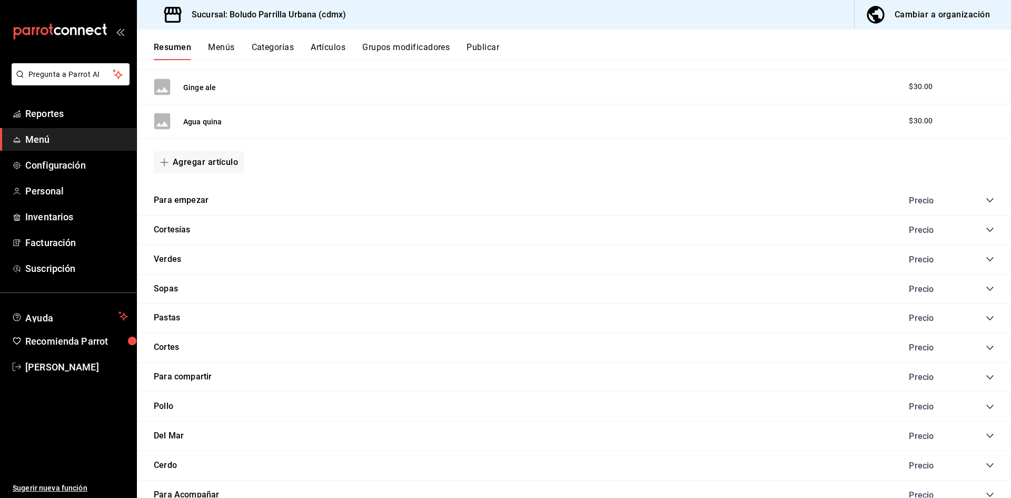
scroll to position [598, 0]
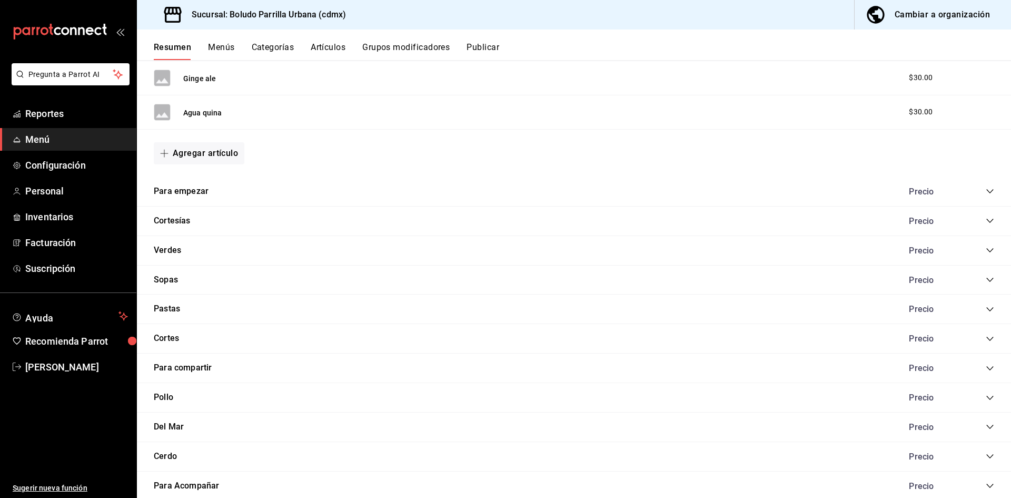
click at [218, 221] on div "[PERSON_NAME]" at bounding box center [574, 220] width 874 height 29
click at [175, 218] on button "Cortesías" at bounding box center [172, 221] width 37 height 12
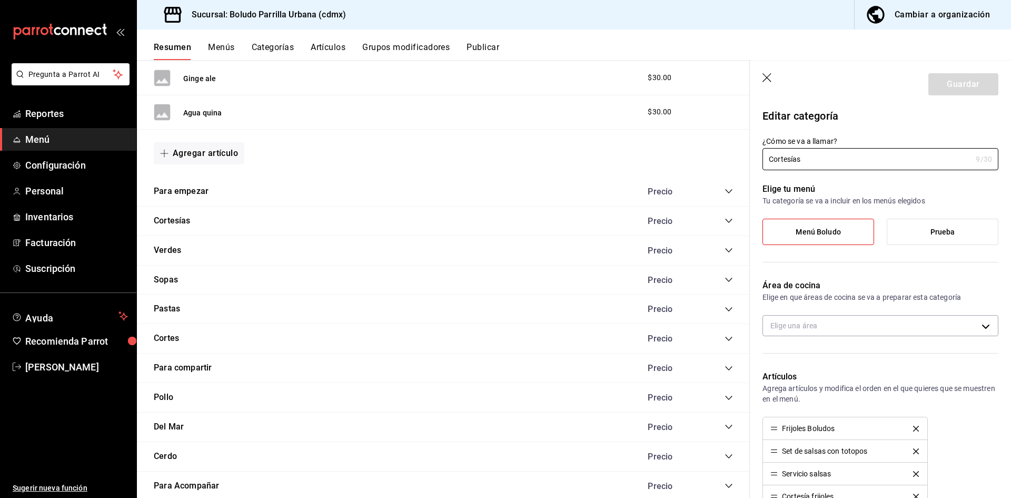
type input "80caa0e5-f2c0-4d93-821f-6d33cd227b29"
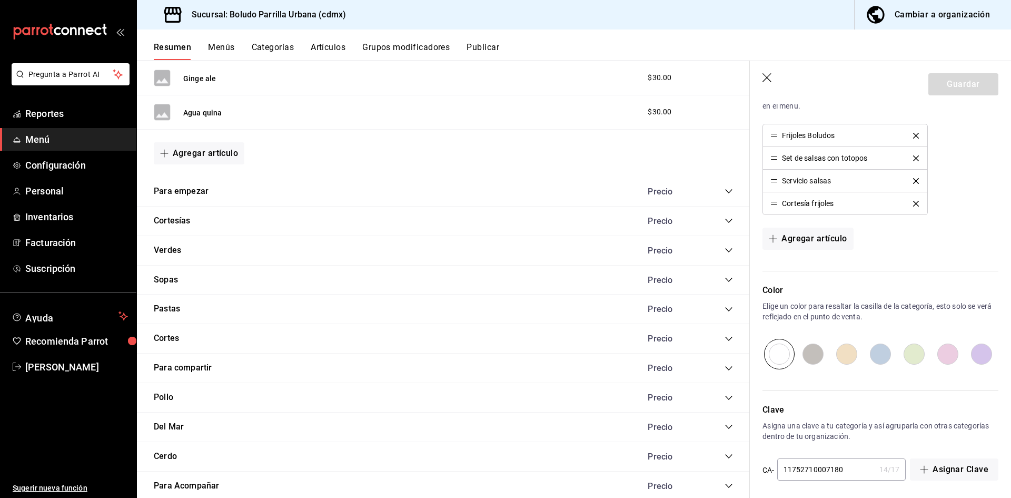
scroll to position [298, 0]
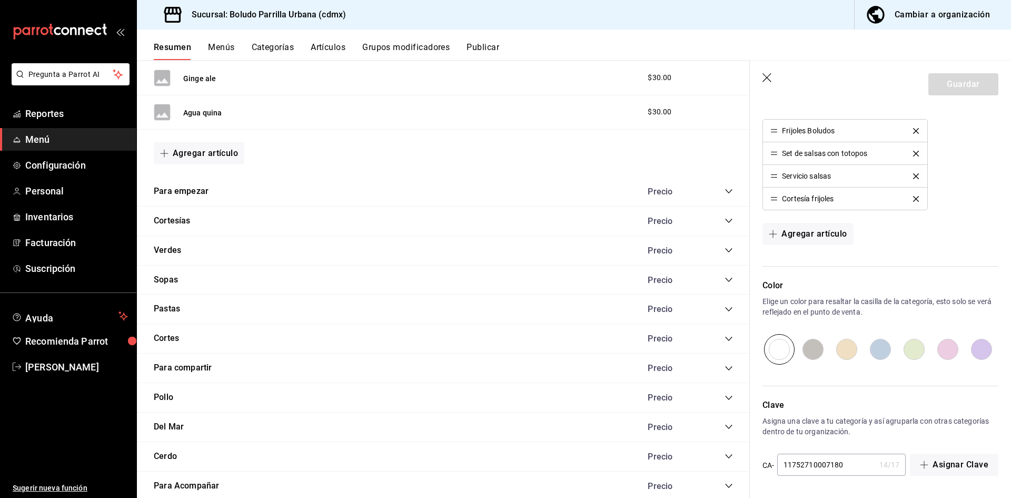
click at [768, 78] on icon "button" at bounding box center [768, 78] width 11 height 11
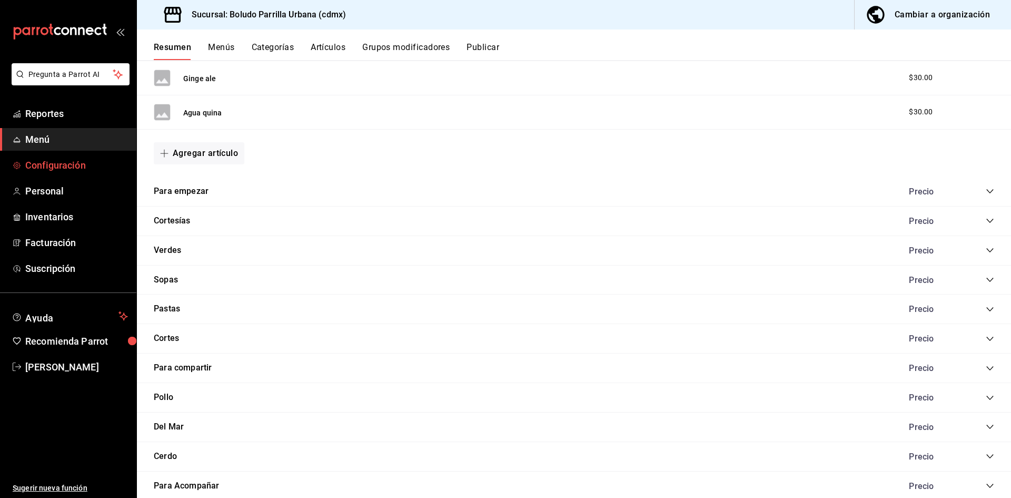
click at [62, 165] on span "Configuración" at bounding box center [76, 165] width 103 height 14
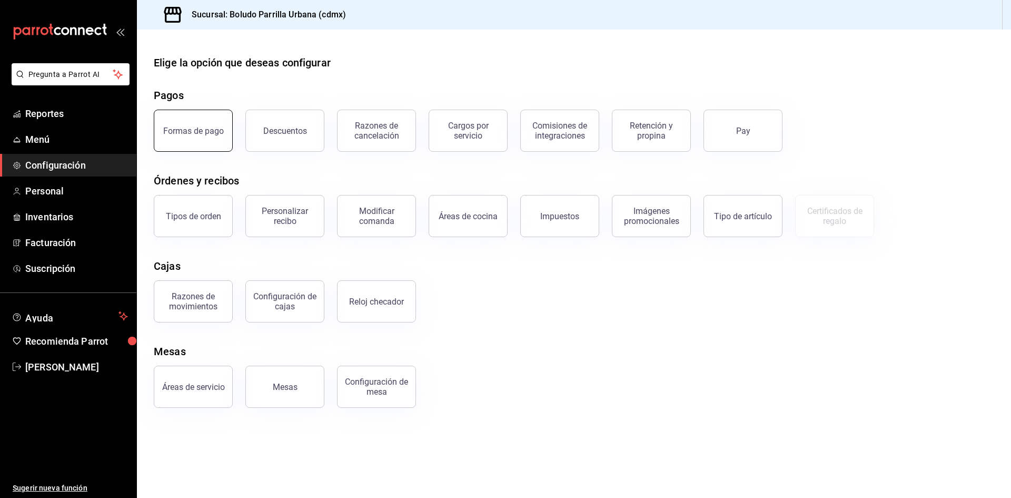
click at [202, 131] on div "Formas de pago" at bounding box center [193, 131] width 61 height 10
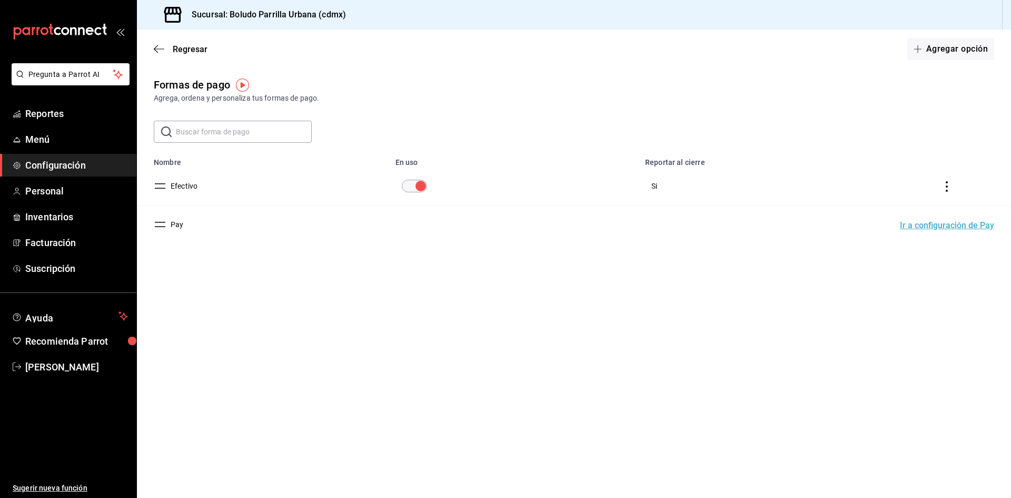
click at [66, 164] on span "Configuración" at bounding box center [76, 165] width 103 height 14
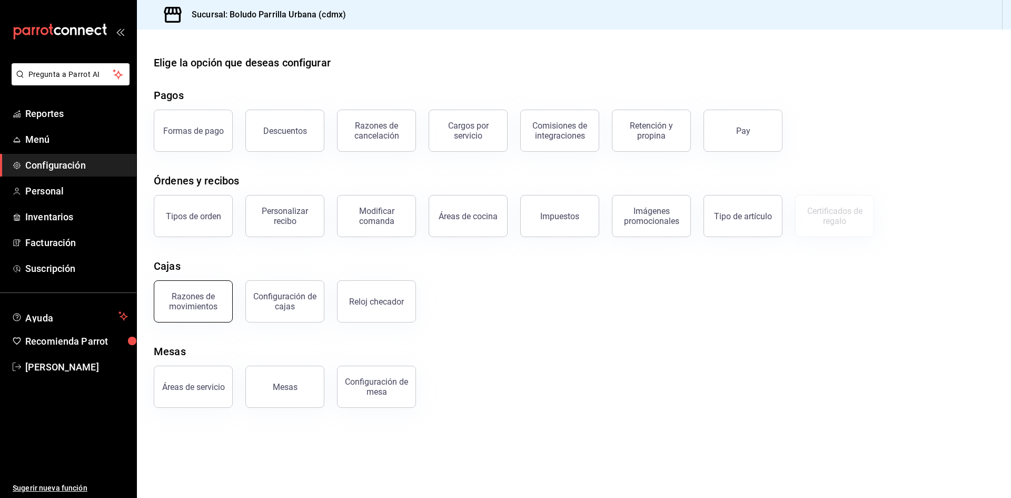
click at [193, 309] on div "Razones de movimientos" at bounding box center [193, 301] width 65 height 20
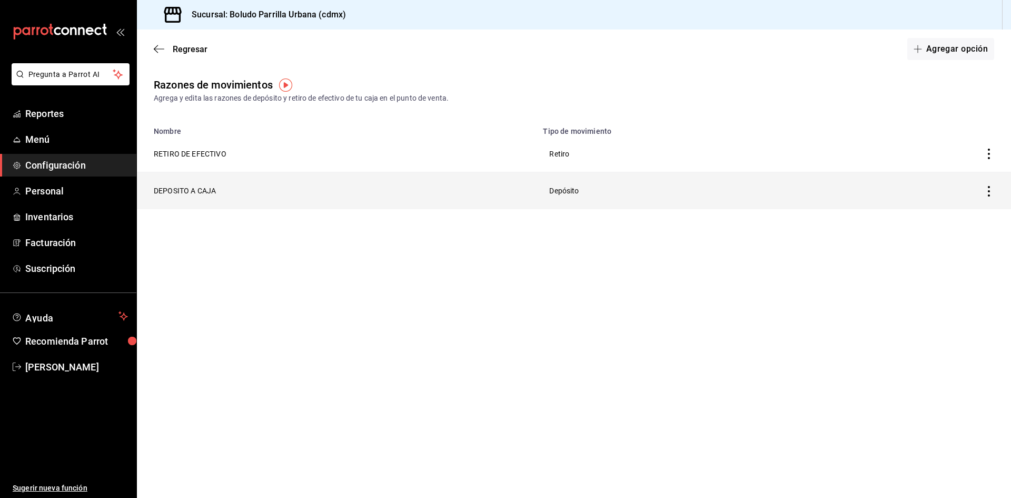
click at [263, 197] on th "DEPOSITO A CAJA" at bounding box center [337, 190] width 400 height 37
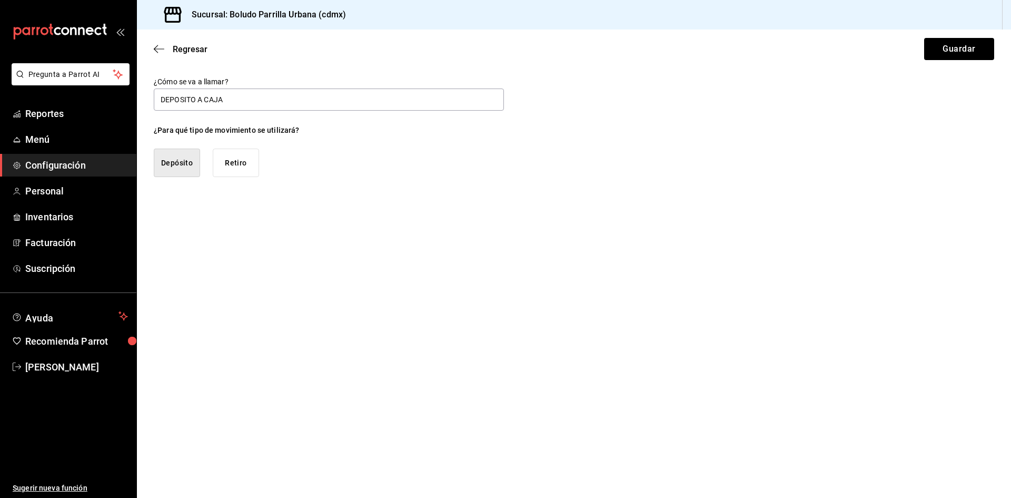
click at [157, 42] on div "Regresar Guardar" at bounding box center [574, 48] width 874 height 39
click at [160, 50] on icon "button" at bounding box center [159, 48] width 11 height 9
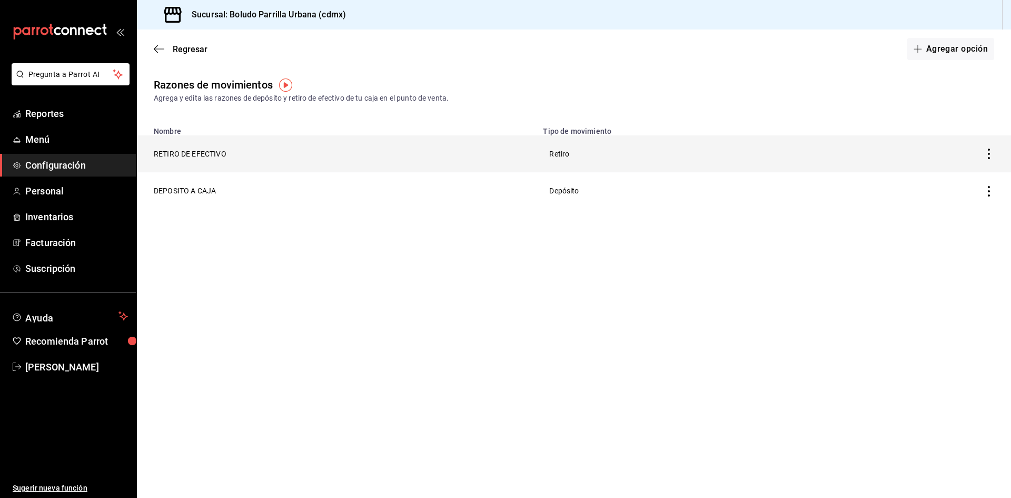
click at [223, 162] on th "RETIRO DE EFECTIVO" at bounding box center [337, 153] width 400 height 37
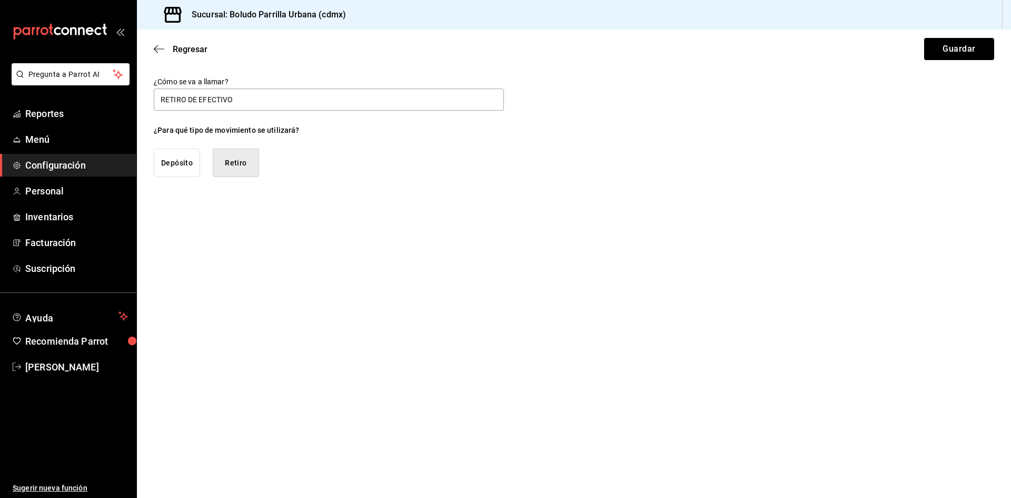
click at [152, 43] on div "Regresar Guardar" at bounding box center [574, 48] width 874 height 39
click at [154, 49] on icon "button" at bounding box center [156, 49] width 4 height 8
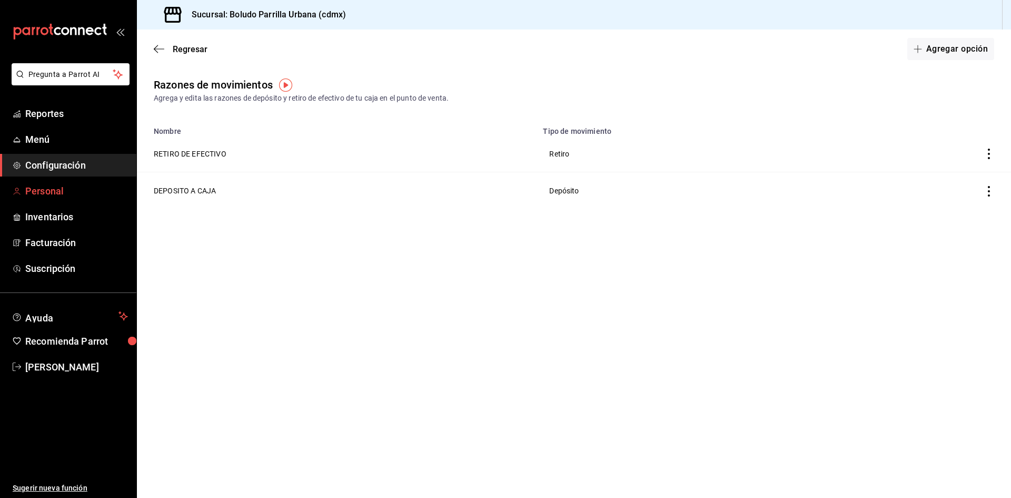
click at [85, 186] on span "Personal" at bounding box center [76, 191] width 103 height 14
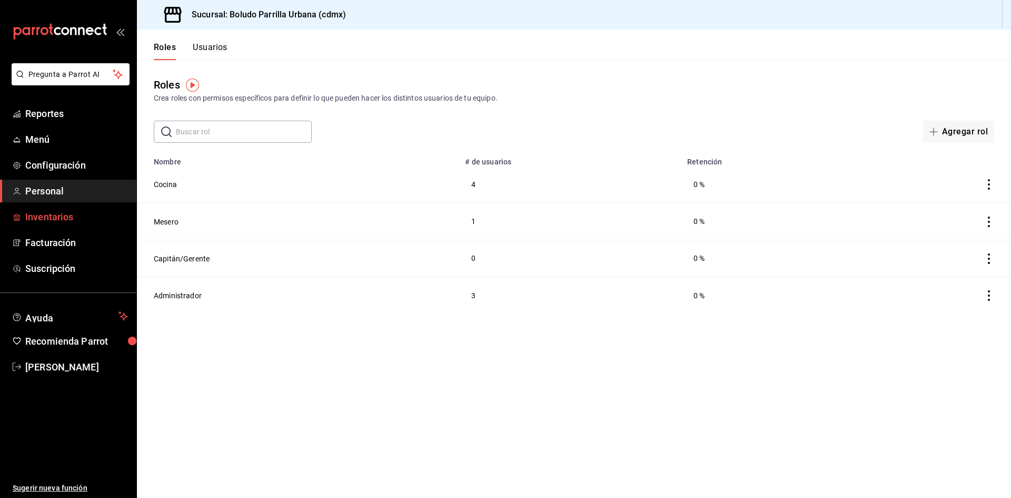
click at [85, 214] on span "Inventarios" at bounding box center [76, 217] width 103 height 14
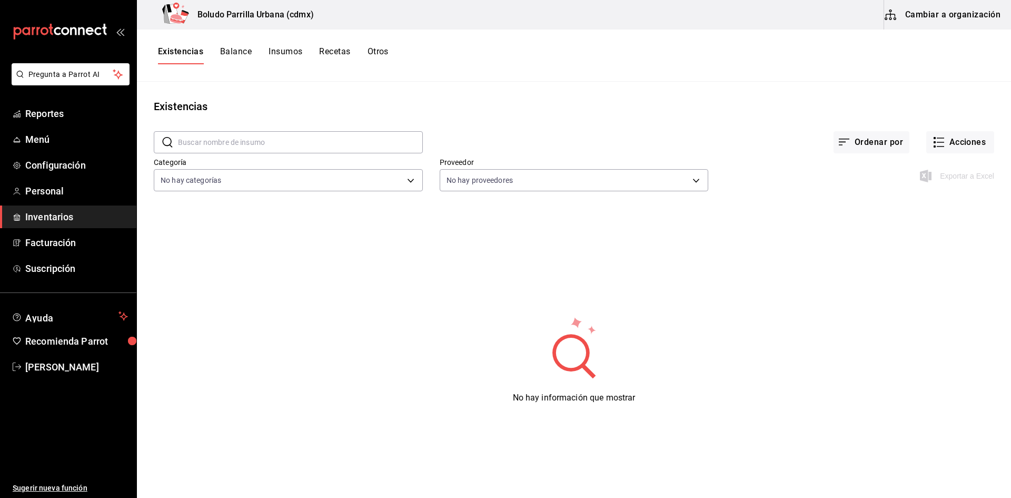
click at [244, 52] on button "Balance" at bounding box center [236, 55] width 32 height 18
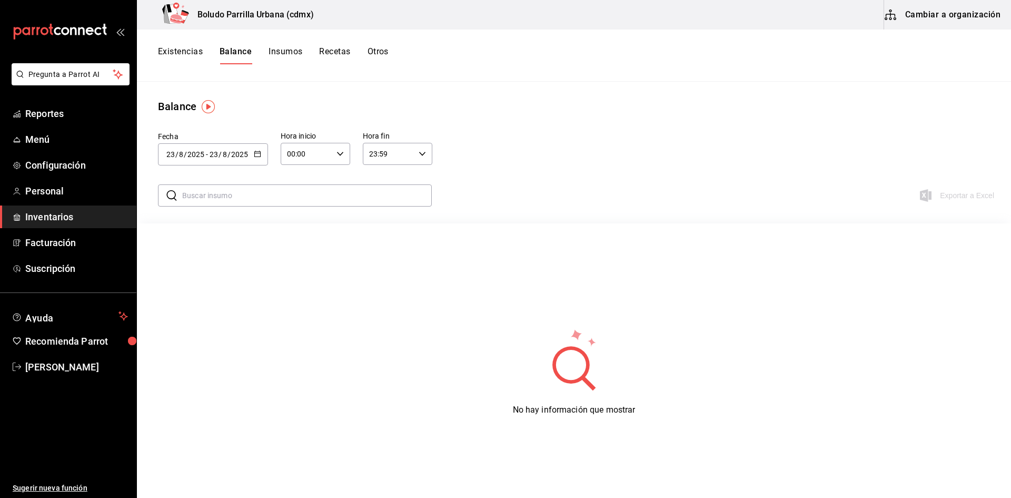
click at [282, 56] on button "Insumos" at bounding box center [286, 55] width 34 height 18
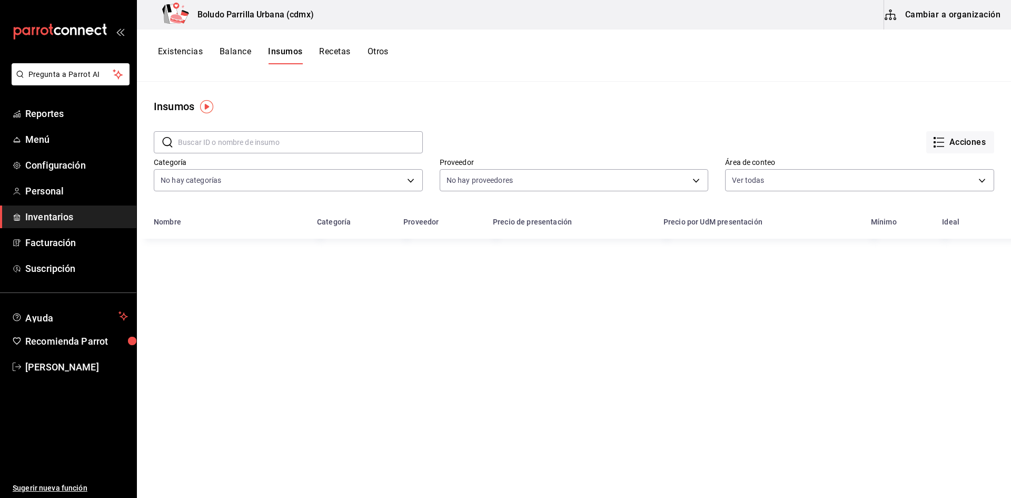
click at [324, 55] on button "Recetas" at bounding box center [334, 55] width 31 height 18
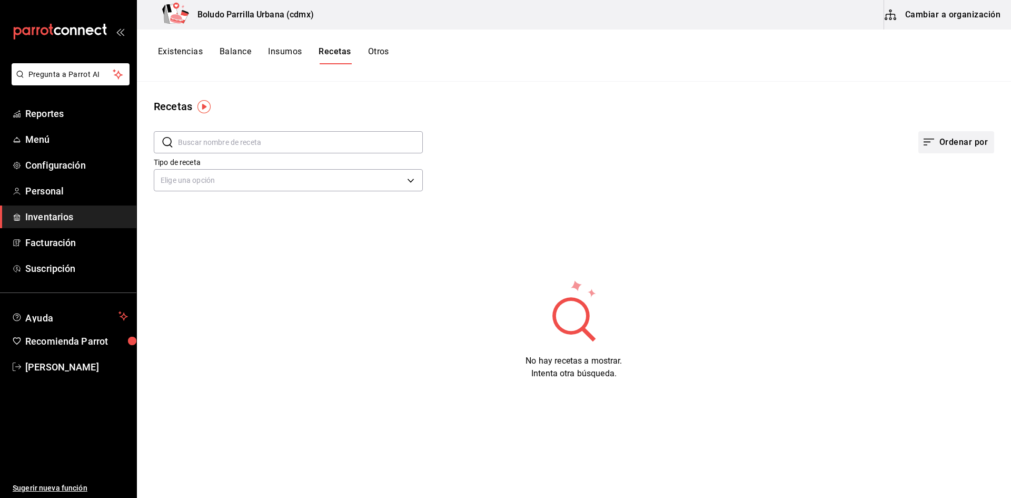
click at [941, 140] on button "Ordenar por" at bounding box center [957, 142] width 76 height 22
click at [924, 18] on div at bounding box center [505, 249] width 1011 height 498
click at [940, 4] on button "Cambiar a organización" at bounding box center [943, 14] width 119 height 29
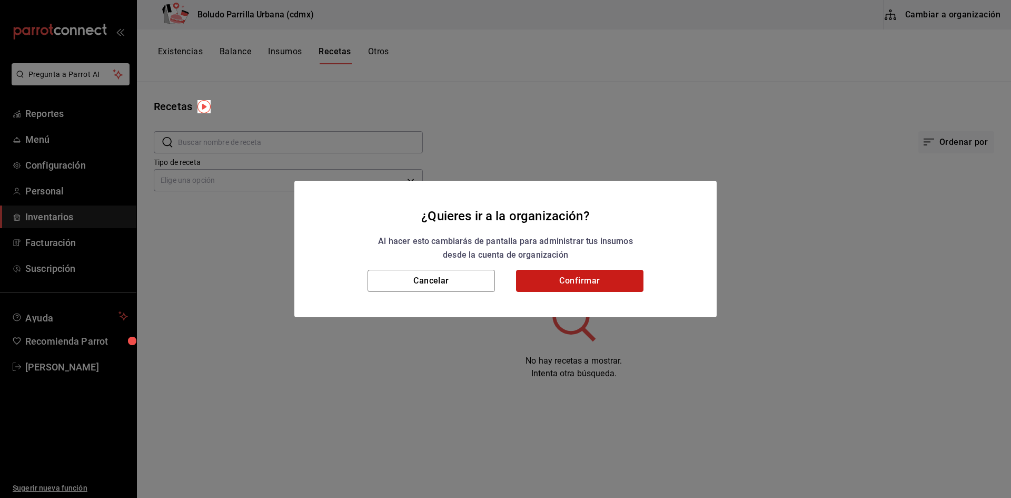
click at [557, 278] on button "Confirmar" at bounding box center [579, 281] width 127 height 22
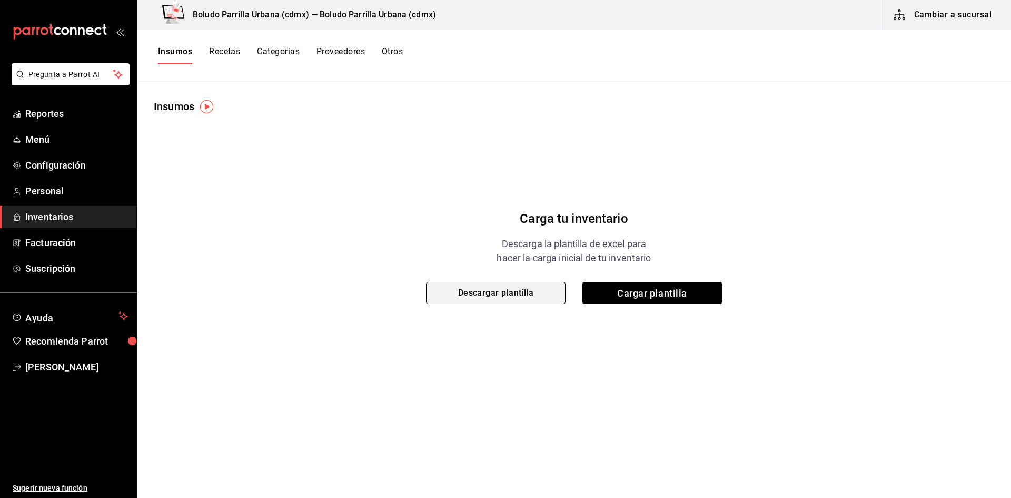
click at [553, 296] on button "Descargar plantilla" at bounding box center [496, 293] width 140 height 22
